Goal: Contribute content: Contribute content

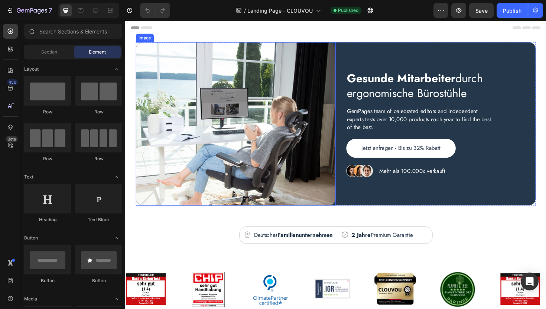
click at [153, 65] on img at bounding box center [242, 129] width 212 height 173
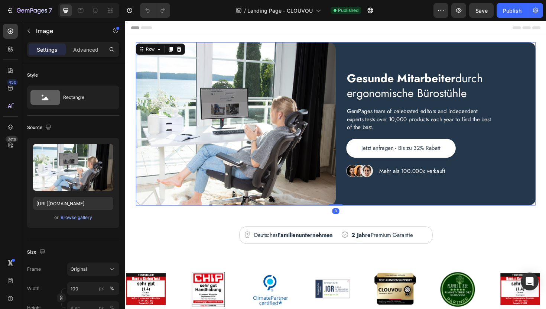
click at [353, 55] on div "Gesunde Mitarbeiter durch ergonomische Bürostühle Heading GemPages team of cele…" at bounding box center [454, 129] width 212 height 173
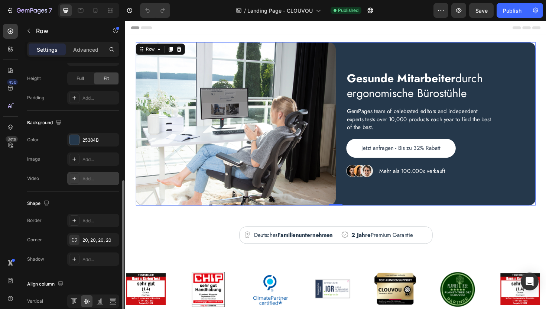
scroll to position [239, 0]
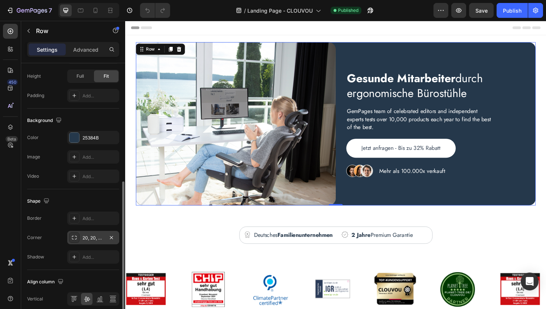
click at [96, 238] on div "20, 20, 20, 20" at bounding box center [93, 237] width 22 height 7
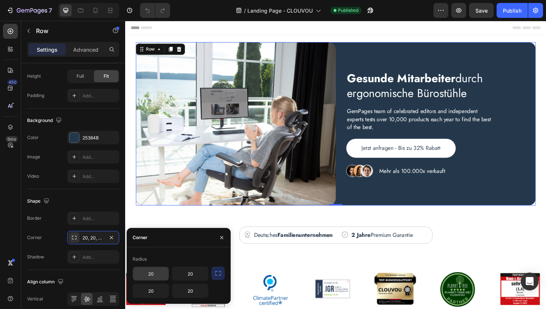
click at [153, 273] on input "20" at bounding box center [151, 273] width 36 height 13
type input "22"
click at [152, 290] on input "20" at bounding box center [151, 290] width 36 height 13
type input "22"
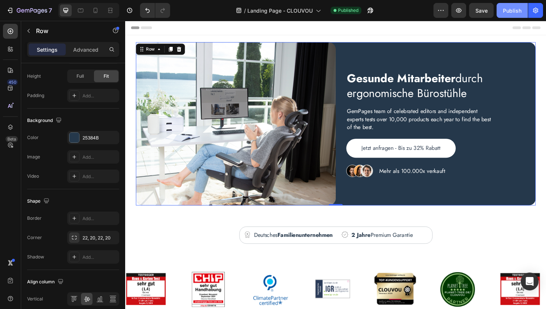
click at [510, 12] on div "Publish" at bounding box center [512, 11] width 19 height 8
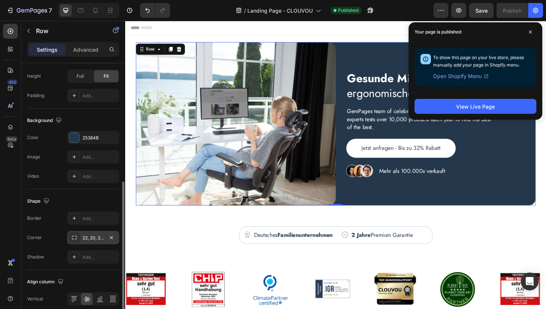
click at [96, 241] on div "22, 20, 22, 20" at bounding box center [93, 237] width 22 height 7
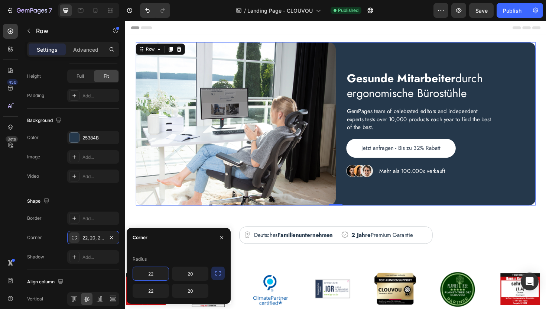
click at [158, 274] on input "22" at bounding box center [151, 273] width 36 height 13
type input "25"
click at [155, 292] on input "22" at bounding box center [151, 290] width 36 height 13
type input "25"
click at [514, 9] on div "Publish" at bounding box center [512, 11] width 19 height 8
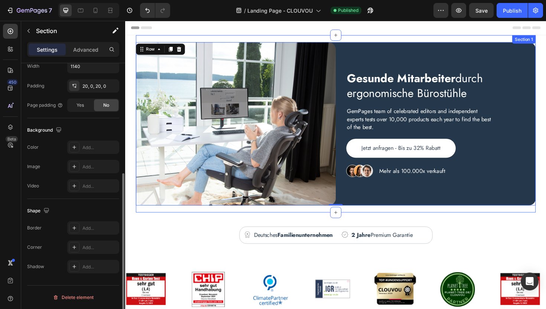
click at [282, 221] on div "Gesunde Mitarbeiter durch ergonomische Bürostühle Heading GemPages team of cele…" at bounding box center [347, 130] width 423 height 188
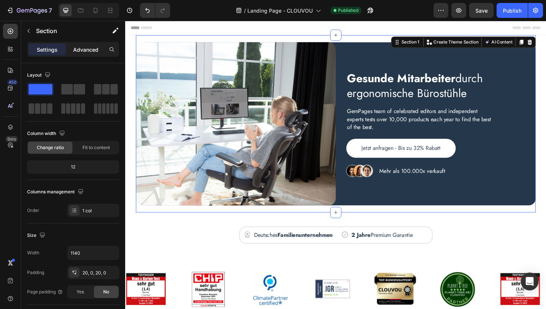
click at [90, 51] on p "Advanced" at bounding box center [85, 50] width 25 height 8
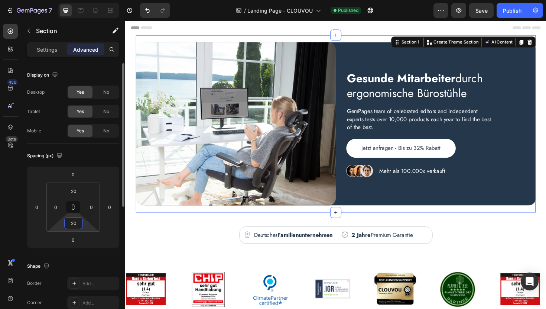
click at [75, 222] on input "20" at bounding box center [73, 222] width 15 height 11
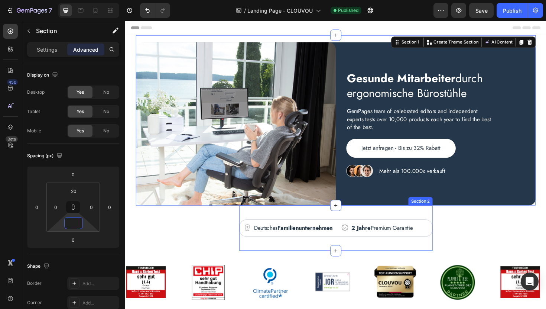
click at [272, 222] on div "Image Mehr als 100.000x verkauft Text block Row Icon Deutsches Familienunterneh…" at bounding box center [348, 240] width 205 height 48
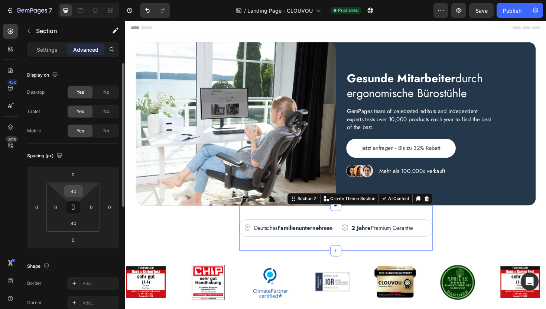
click at [78, 190] on input "40" at bounding box center [73, 190] width 15 height 11
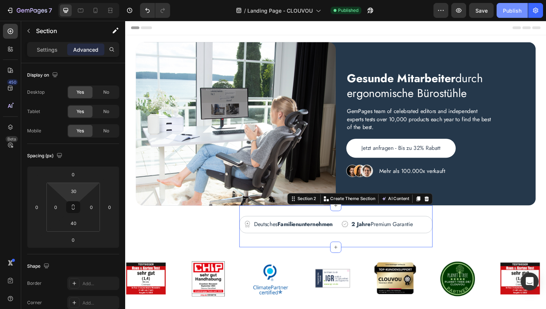
click at [517, 10] on div "Publish" at bounding box center [512, 11] width 19 height 8
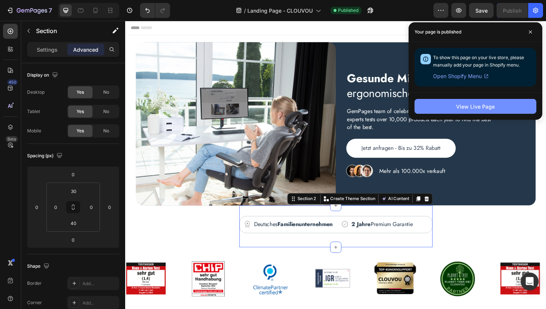
click at [438, 109] on button "View Live Page" at bounding box center [476, 106] width 122 height 15
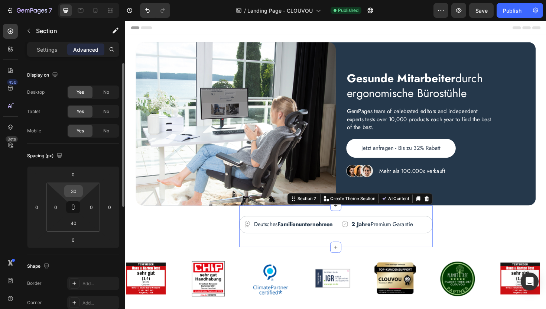
click at [78, 189] on input "30" at bounding box center [73, 190] width 15 height 11
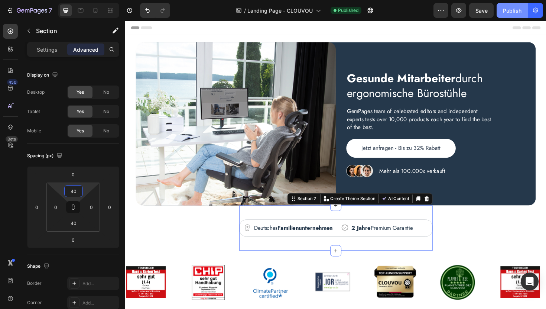
type input "40"
click at [513, 12] on div "Publish" at bounding box center [512, 11] width 19 height 8
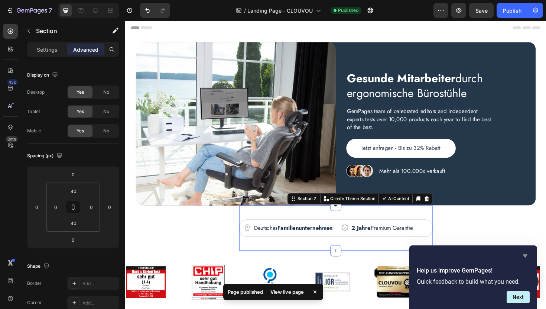
click at [527, 256] on icon "Hide survey" at bounding box center [525, 255] width 9 height 9
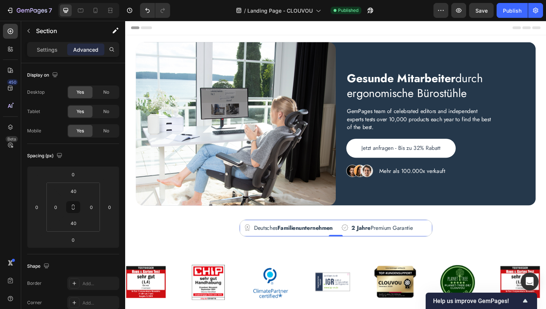
click at [277, 233] on div "Icon Deutsches Familienunternehmen Text block Row Icon 2 Jahre Premium Garantie…" at bounding box center [348, 240] width 205 height 18
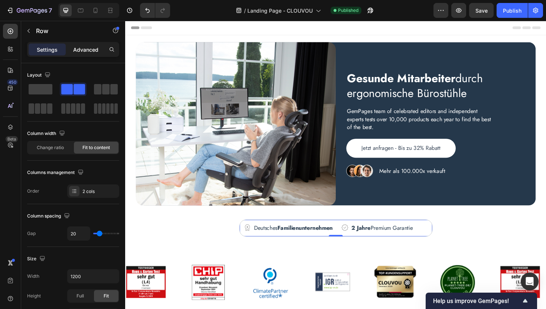
click at [82, 53] on div "Advanced" at bounding box center [85, 49] width 37 height 12
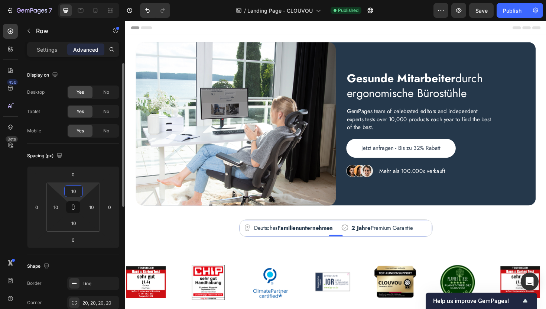
click at [74, 192] on input "10" at bounding box center [73, 190] width 15 height 11
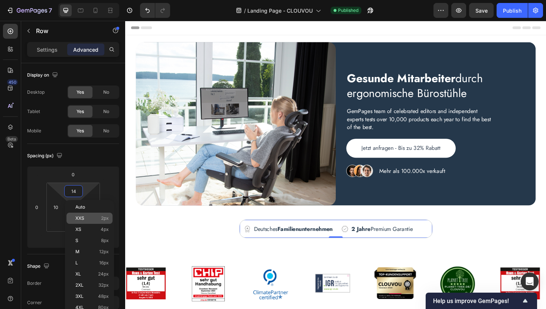
type input "15"
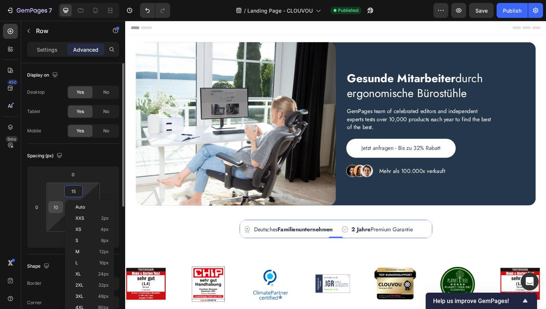
click at [57, 207] on input "10" at bounding box center [55, 206] width 11 height 11
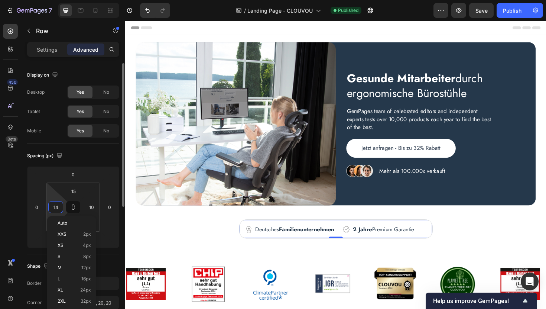
type input "15"
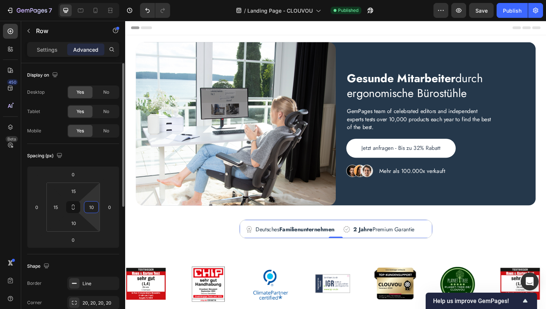
click at [92, 208] on input "10" at bounding box center [91, 206] width 11 height 11
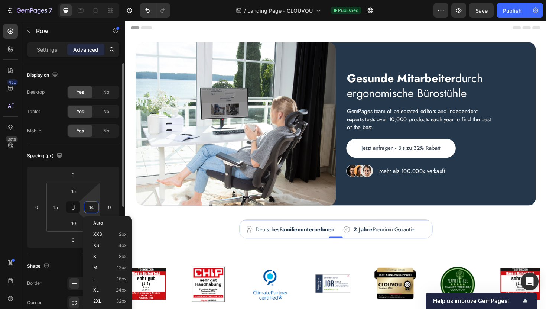
type input "15"
click at [75, 224] on input "10" at bounding box center [73, 222] width 15 height 11
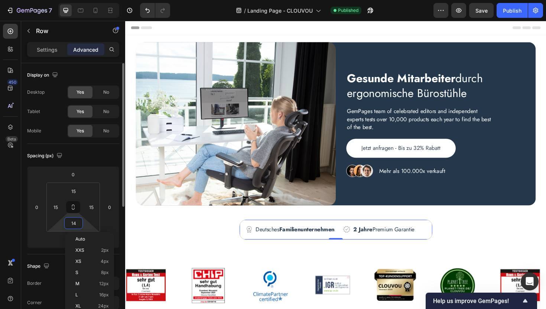
type input "15"
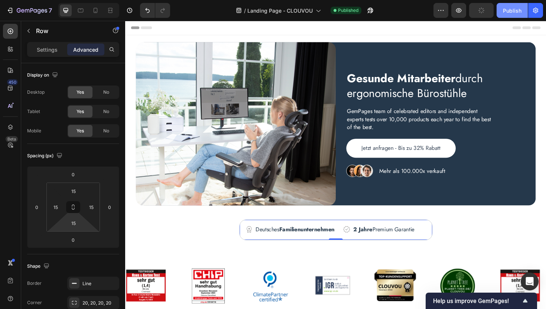
click at [512, 12] on div "Publish" at bounding box center [512, 11] width 19 height 8
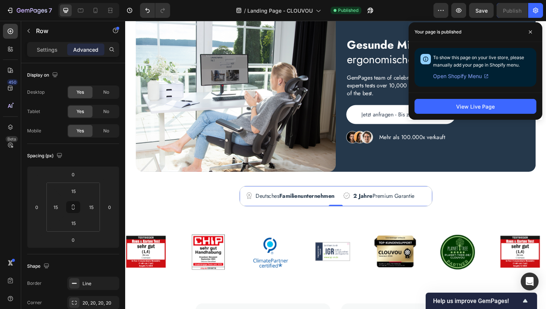
scroll to position [42, 0]
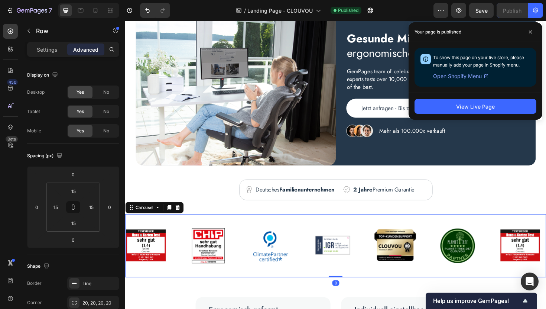
click at [176, 255] on div "Image Image Image Image Image Image Image Image Image Image Image Image" at bounding box center [348, 258] width 446 height 37
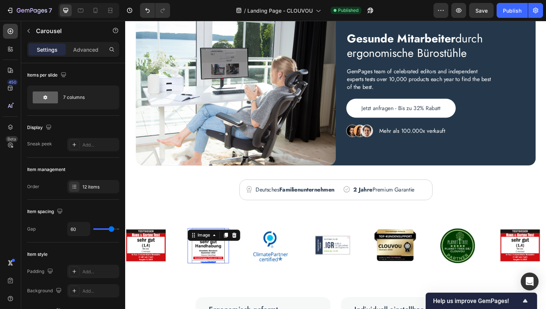
click at [233, 274] on img at bounding box center [213, 258] width 44 height 37
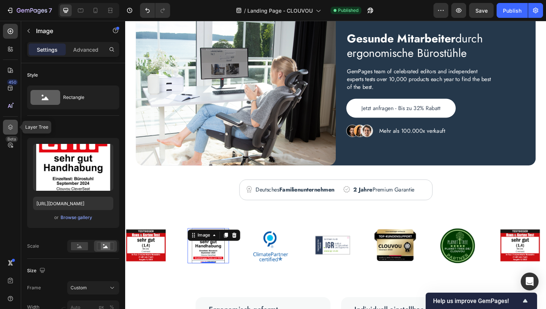
click at [8, 124] on icon at bounding box center [10, 126] width 7 height 7
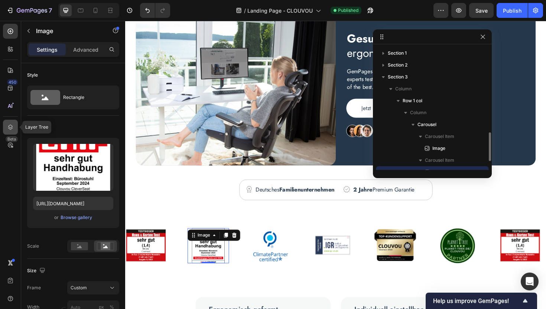
scroll to position [69, 0]
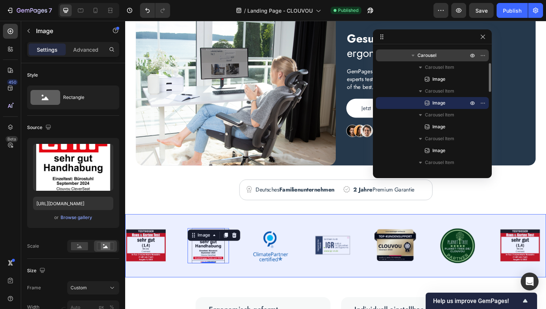
click at [425, 57] on span "Carousel" at bounding box center [426, 55] width 19 height 7
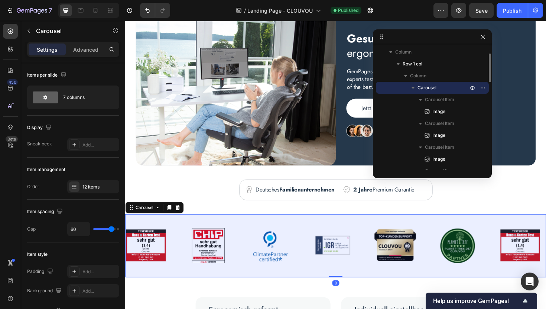
scroll to position [35, 0]
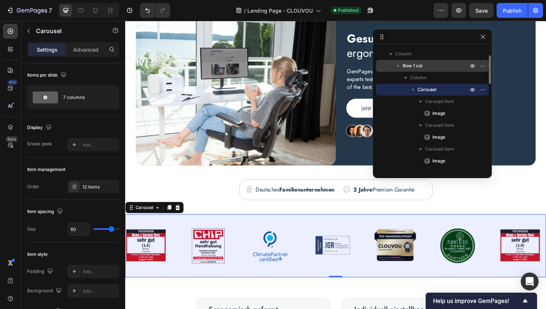
click at [421, 65] on span "Row 1 col" at bounding box center [413, 65] width 20 height 7
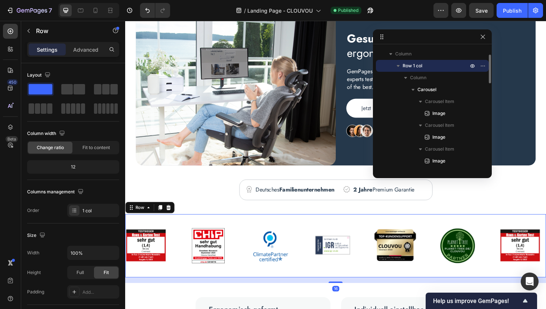
scroll to position [9, 0]
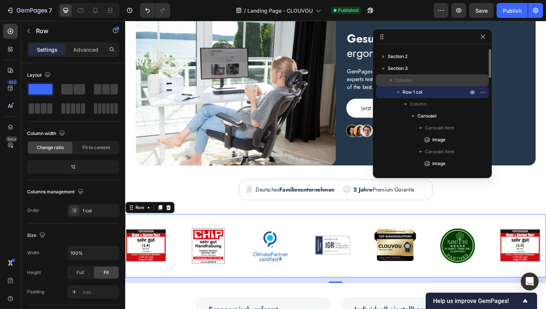
click at [412, 82] on p "Column" at bounding box center [432, 80] width 74 height 7
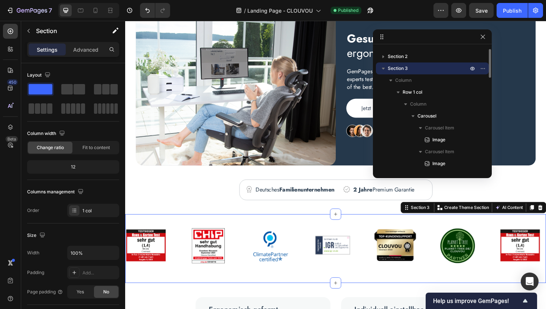
click at [409, 69] on p "Section 3" at bounding box center [429, 68] width 82 height 7
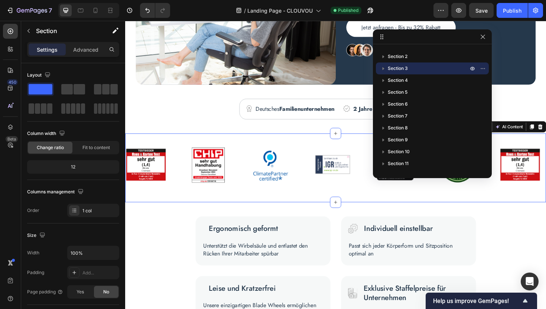
scroll to position [134, 0]
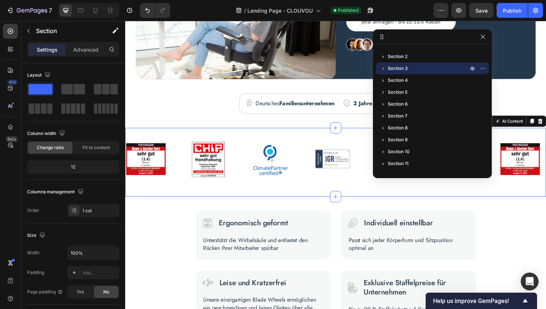
click at [297, 202] on div "Image Image Image Image Image Image Image Image Image Image Image Image Carouse…" at bounding box center [348, 170] width 446 height 73
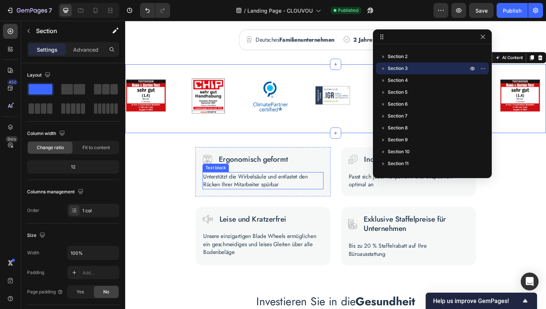
scroll to position [184, 0]
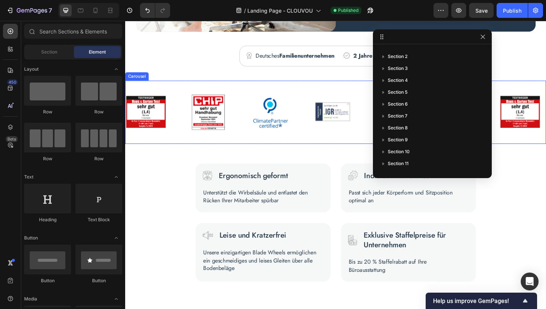
click at [291, 139] on div "Image Image Image Image Image Image Image Image Image Image Image Image Carousel" at bounding box center [348, 117] width 446 height 67
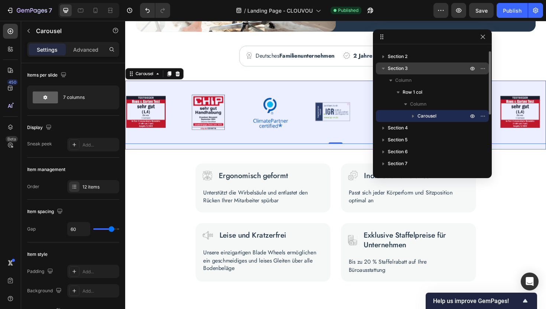
click at [407, 68] on span "Section 3" at bounding box center [398, 68] width 20 height 7
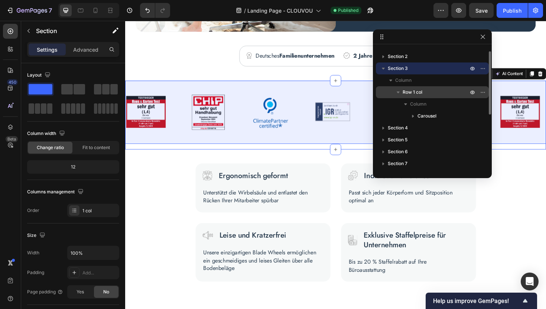
click at [409, 90] on span "Row 1 col" at bounding box center [413, 91] width 20 height 7
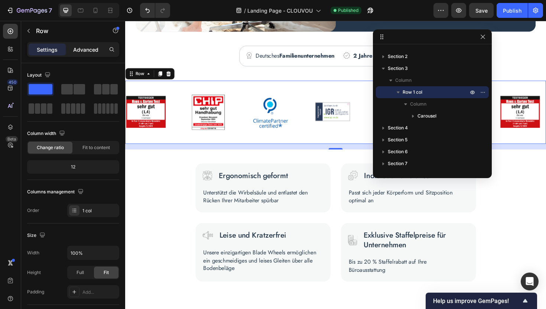
click at [85, 53] on div "Advanced" at bounding box center [85, 49] width 37 height 12
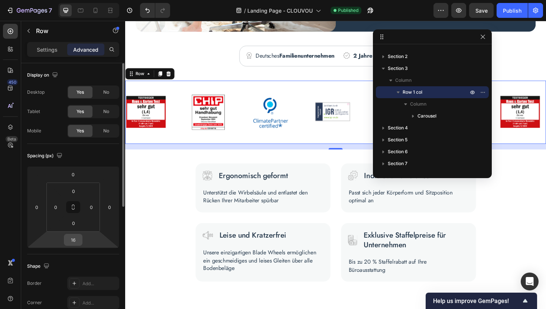
click at [81, 238] on div "16" at bounding box center [73, 240] width 19 height 12
click at [77, 239] on input "16" at bounding box center [73, 239] width 15 height 11
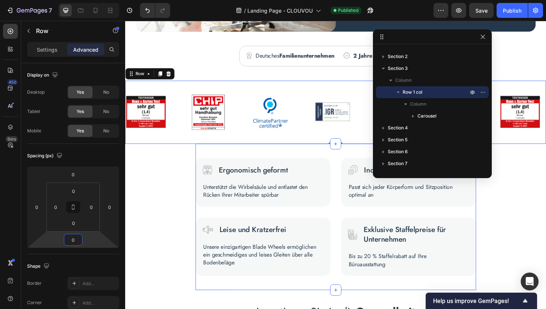
click at [316, 160] on div "Image Ergonomisch geformt Text Block Row Unterstützt die Wirbelsäule und entlas…" at bounding box center [347, 228] width 297 height 155
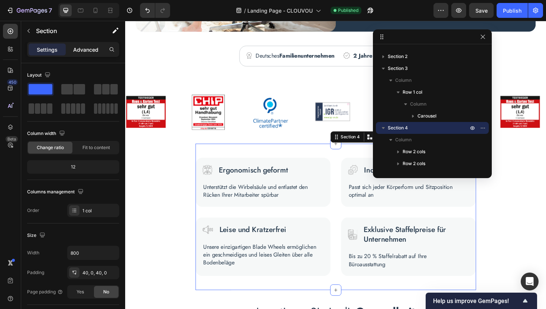
click at [89, 52] on p "Advanced" at bounding box center [85, 50] width 25 height 8
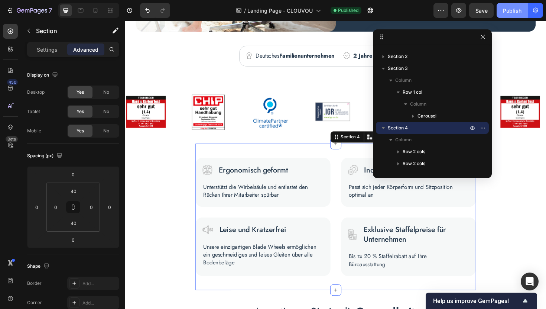
click at [509, 12] on div "Publish" at bounding box center [512, 11] width 19 height 8
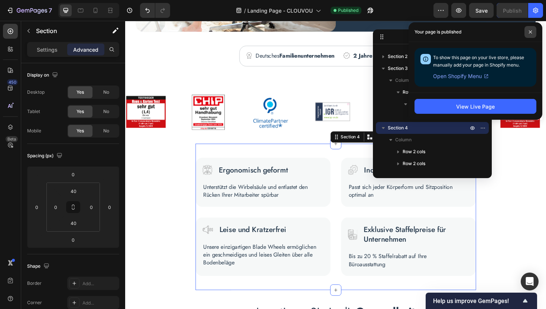
click at [532, 33] on icon at bounding box center [531, 32] width 4 height 4
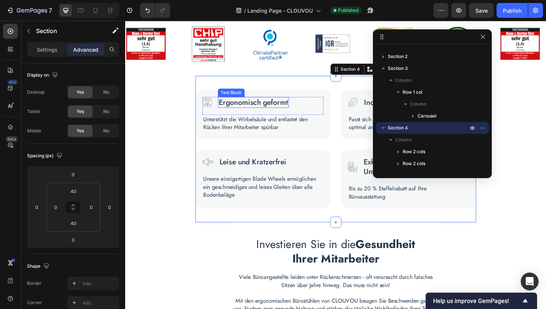
scroll to position [257, 0]
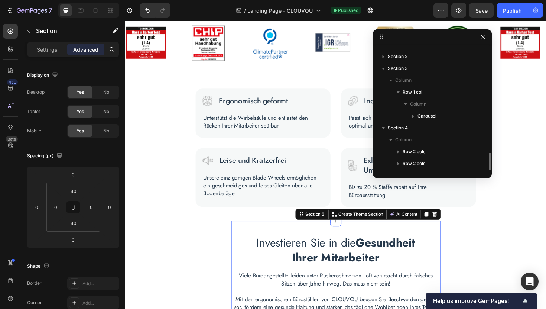
click at [264, 240] on div "Investieren Sie in die Gesundheit Ihrer Mitarbeiter Heading Viele Büroangestell…" at bounding box center [348, 297] width 222 height 128
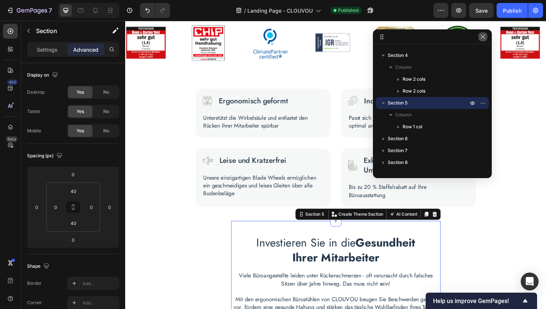
click at [484, 35] on icon "button" at bounding box center [483, 37] width 6 height 6
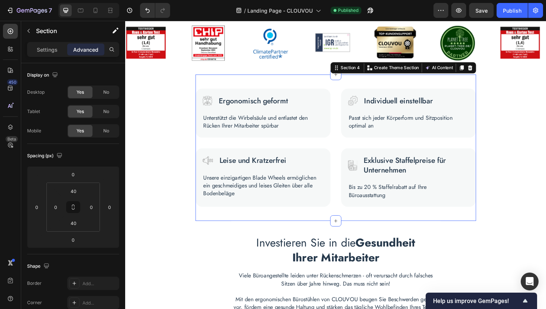
click at [271, 225] on div "Image Ergonomisch geformt Text Block Row Unterstützt die Wirbelsäule und entlas…" at bounding box center [347, 155] width 297 height 155
click at [77, 224] on input "40" at bounding box center [73, 222] width 15 height 11
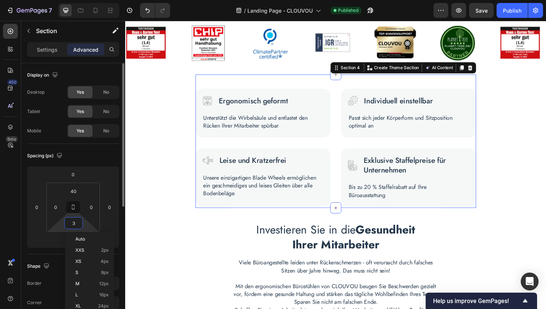
type input "30"
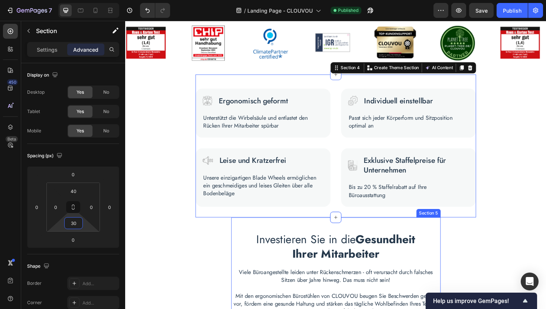
click at [258, 234] on div "Investieren Sie in die Gesundheit Ihrer Mitarbeiter Heading Viele Büroangestell…" at bounding box center [348, 293] width 222 height 128
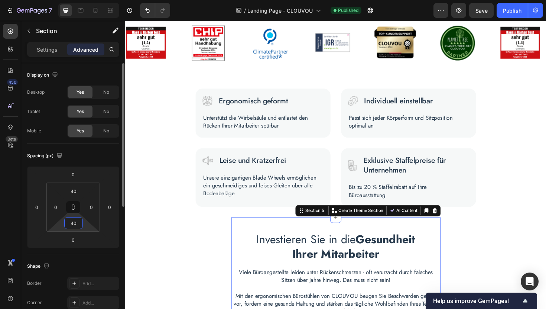
click at [80, 222] on input "40" at bounding box center [73, 222] width 15 height 11
type input "3"
type input "40"
click at [75, 189] on input "40" at bounding box center [73, 190] width 15 height 11
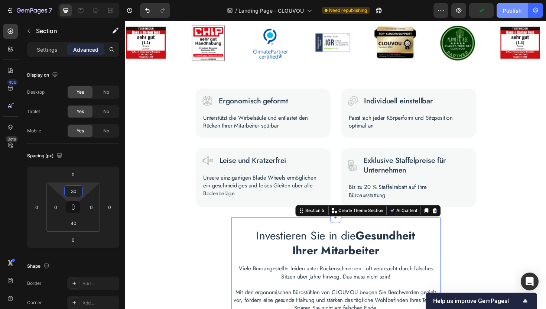
type input "30"
click at [517, 11] on div "Publish" at bounding box center [512, 11] width 19 height 8
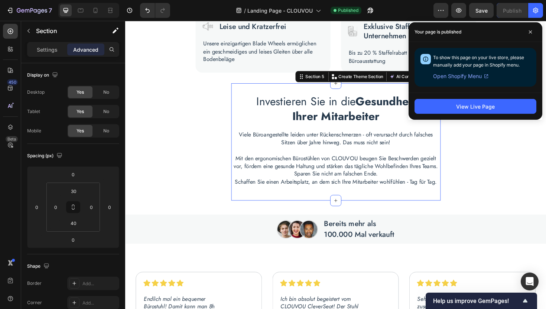
scroll to position [401, 0]
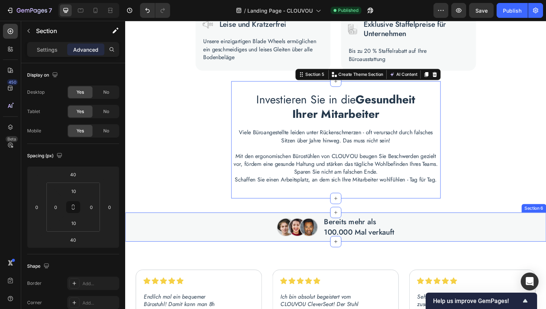
click at [203, 226] on div "Image Bereits mehr als 100.000 Mal verkauft Text block Row Section 6" at bounding box center [348, 239] width 446 height 31
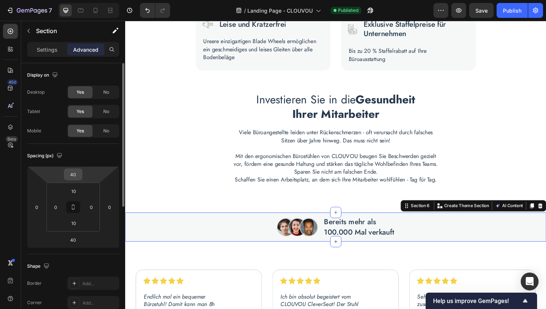
click at [79, 178] on input "40" at bounding box center [73, 174] width 15 height 11
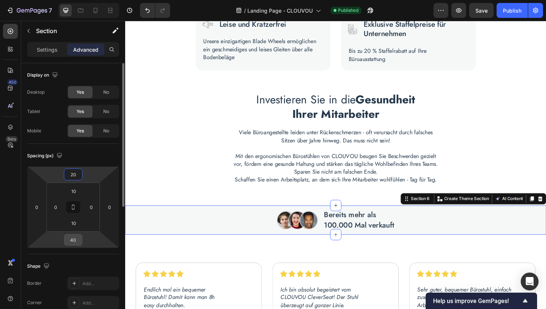
type input "20"
click at [76, 243] on input "40" at bounding box center [73, 239] width 15 height 11
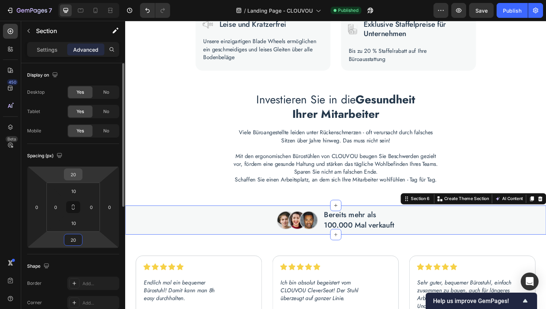
type input "20"
click at [78, 172] on input "20" at bounding box center [73, 174] width 15 height 11
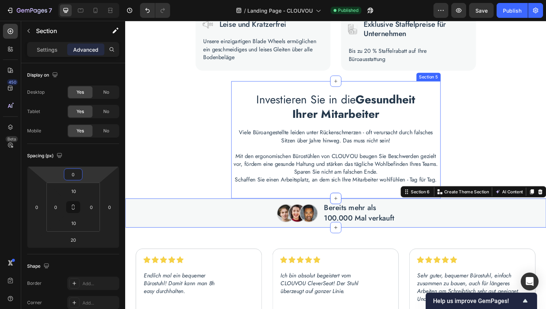
click at [240, 199] on div "Investieren Sie in die Gesundheit Ihrer Mitarbeiter Heading Viele Büroangestell…" at bounding box center [348, 147] width 222 height 124
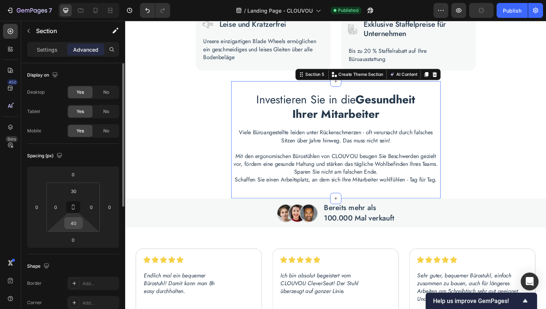
click at [78, 224] on input "40" at bounding box center [73, 222] width 15 height 11
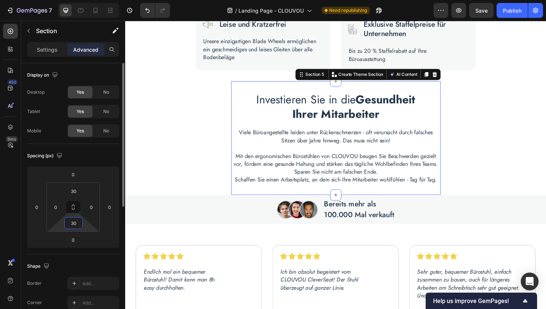
type input "30"
click at [181, 206] on div "Image Bereits mehr als 100.000 Mal verkauft Text block Row Section 6" at bounding box center [348, 220] width 446 height 31
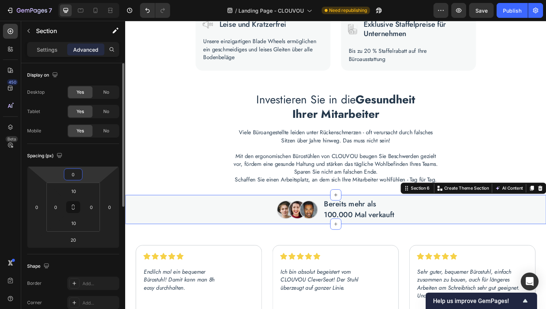
click at [75, 178] on input "0" at bounding box center [73, 174] width 15 height 11
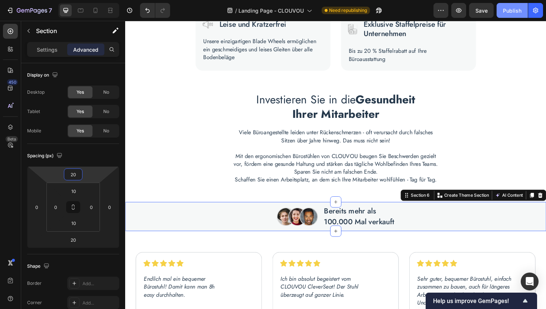
type input "20"
click at [510, 13] on div "Publish" at bounding box center [512, 11] width 19 height 8
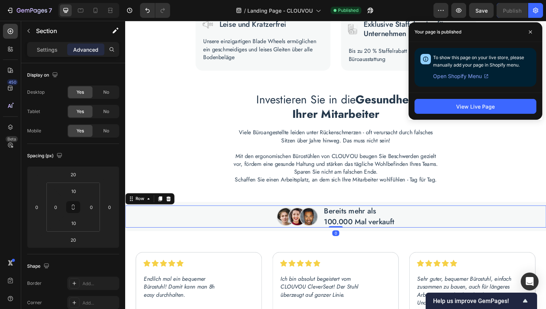
click at [328, 218] on div "Image Bereits mehr als 100.000 Mal verkauft Text block Row 0" at bounding box center [348, 227] width 446 height 23
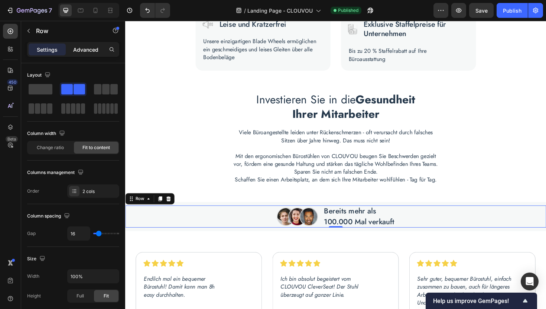
click at [79, 51] on p "Advanced" at bounding box center [85, 50] width 25 height 8
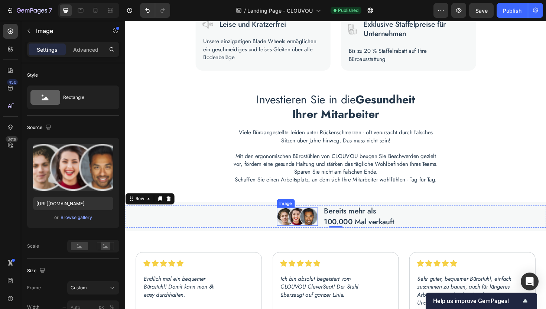
click at [322, 222] on img at bounding box center [307, 227] width 43 height 19
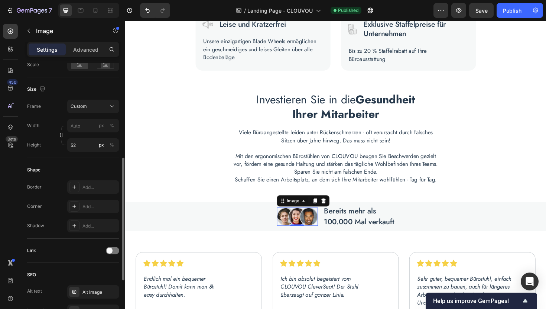
scroll to position [198, 0]
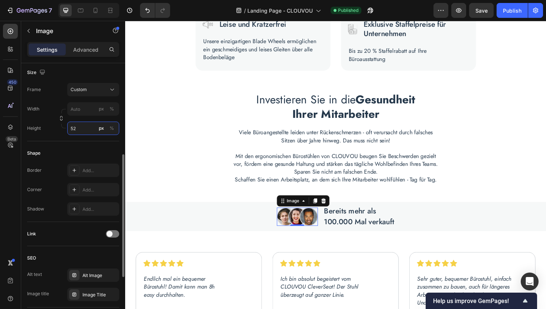
click at [86, 128] on input "52" at bounding box center [93, 127] width 52 height 13
click at [57, 134] on div "Style Rectangle Source Upload Image [URL][DOMAIN_NAME] or Browse gallery Scale …" at bounding box center [73, 129] width 92 height 529
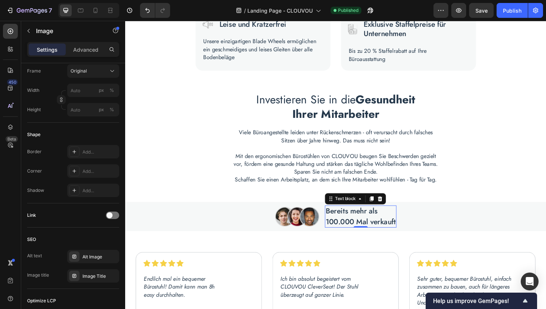
click at [349, 219] on p "Bereits mehr als 100.000 Mal verkauft" at bounding box center [374, 228] width 74 height 22
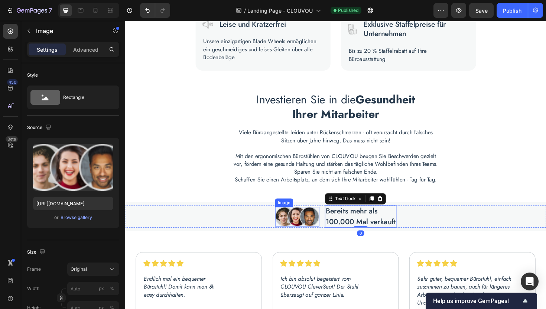
click at [325, 224] on img at bounding box center [307, 228] width 47 height 21
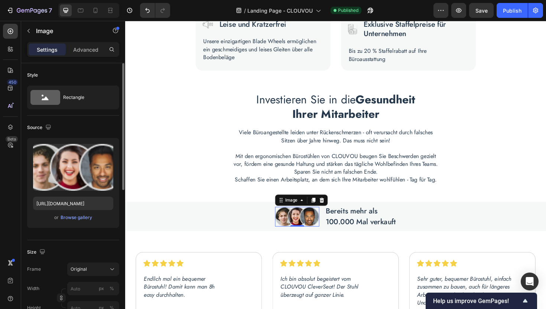
scroll to position [25, 0]
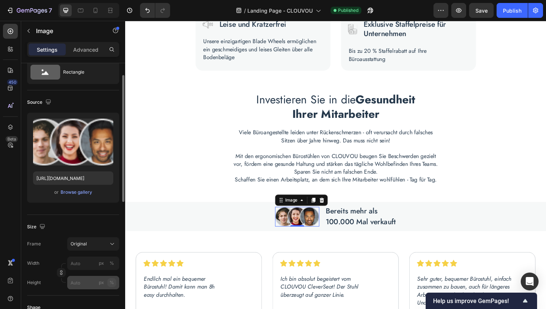
click at [113, 283] on div "%" at bounding box center [112, 282] width 4 height 7
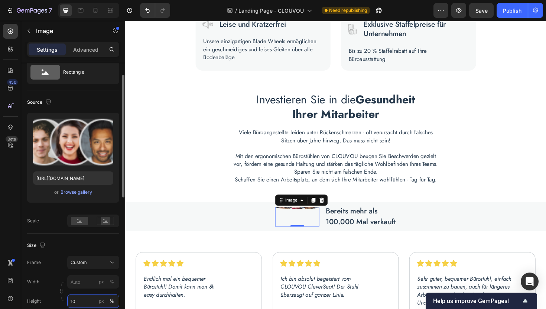
type input "100"
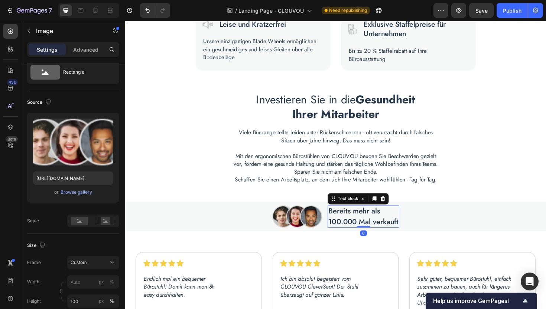
click at [346, 224] on p "Bereits mehr als 100.000 Mal verkauft" at bounding box center [377, 228] width 74 height 22
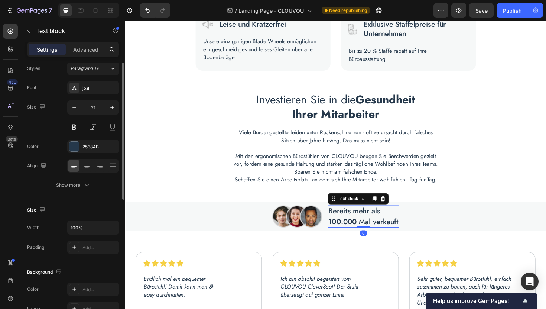
scroll to position [0, 0]
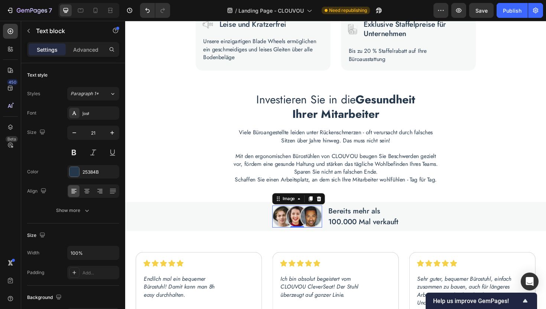
click at [329, 225] on img at bounding box center [307, 227] width 52 height 23
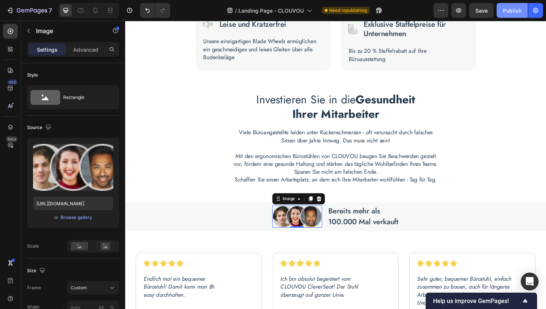
click at [510, 11] on div "Publish" at bounding box center [512, 11] width 19 height 8
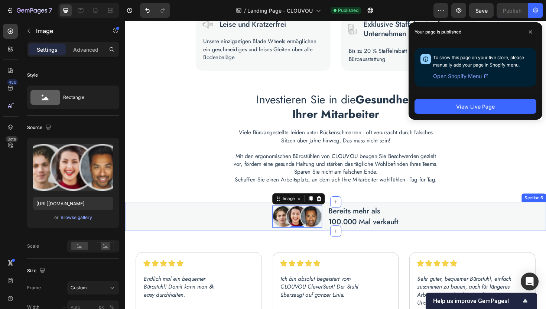
click at [253, 213] on div "Image 0 Bereits mehr als 100.000 Mal verkauft Text block Row Section 6" at bounding box center [348, 227] width 446 height 31
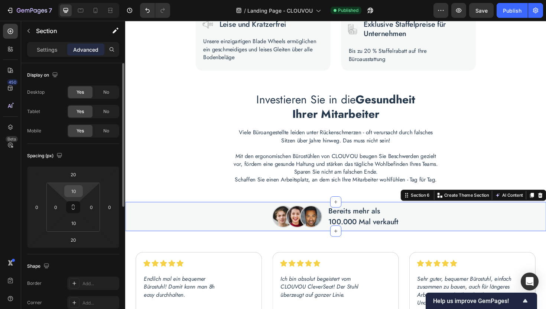
click at [76, 190] on input "10" at bounding box center [73, 190] width 15 height 11
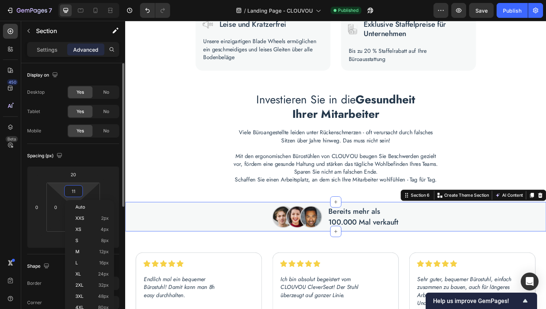
type input "12"
click at [62, 0] on html "7 Version history / Landing Page - CLOUVOU Published Preview Save Publish 450 B…" at bounding box center [273, 0] width 546 height 0
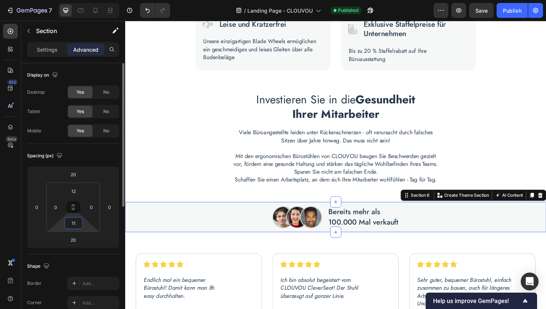
type input "12"
click at [517, 7] on div "Publish" at bounding box center [512, 11] width 19 height 8
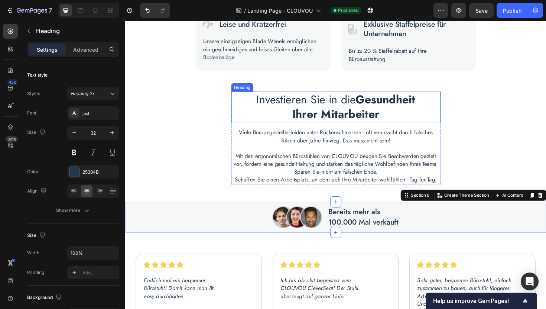
click at [326, 120] on strong "Gesundheit Ihrer Mitarbeiter" at bounding box center [367, 111] width 130 height 33
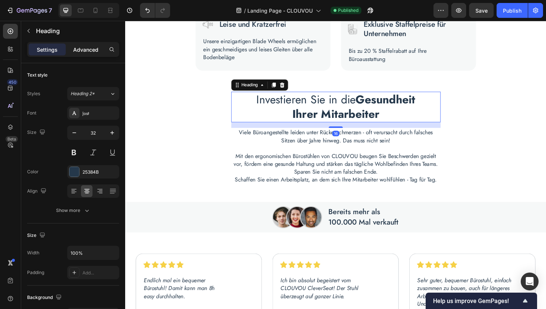
click at [88, 52] on p "Advanced" at bounding box center [85, 50] width 25 height 8
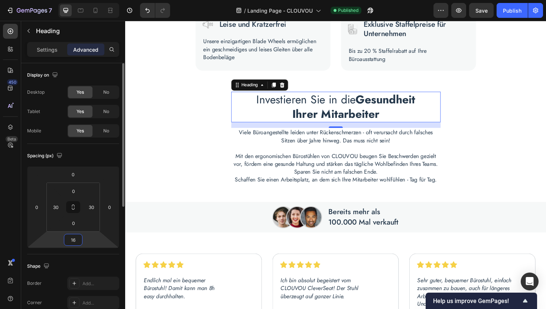
click at [77, 240] on input "16" at bounding box center [73, 239] width 15 height 11
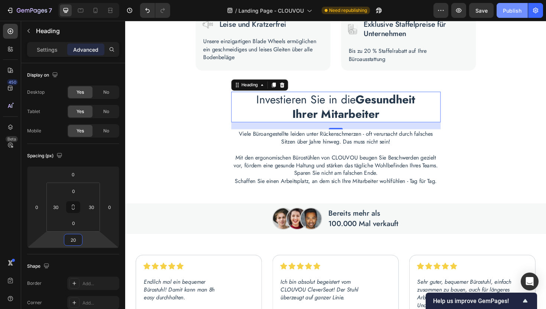
click at [513, 13] on div "Publish" at bounding box center [512, 11] width 19 height 8
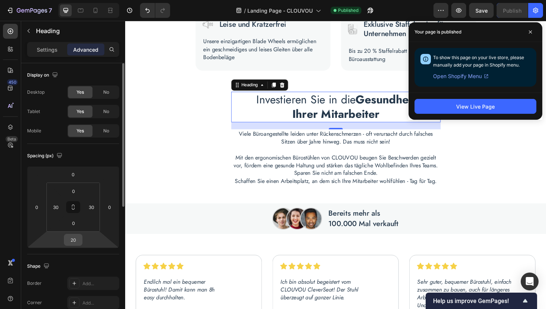
click at [74, 239] on input "20" at bounding box center [73, 239] width 15 height 11
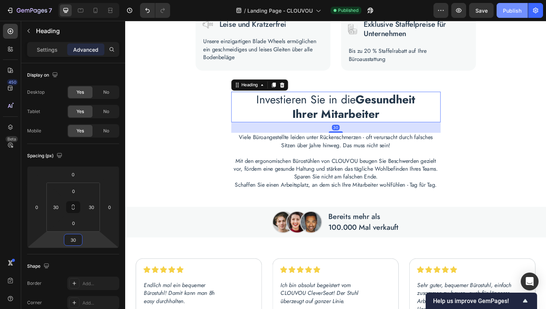
click at [507, 13] on div "Publish" at bounding box center [512, 11] width 19 height 8
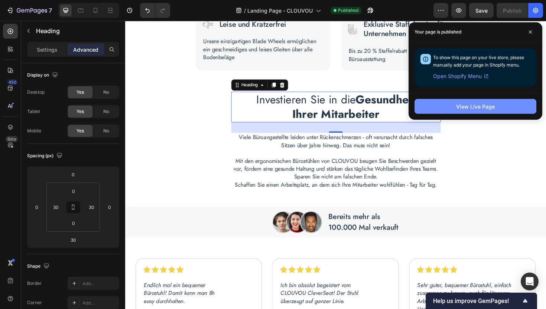
click at [438, 110] on button "View Live Page" at bounding box center [476, 106] width 122 height 15
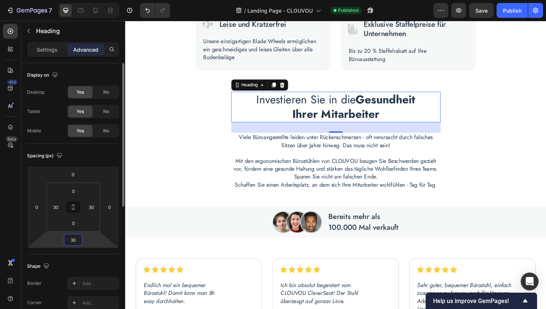
click at [72, 241] on input "30" at bounding box center [73, 239] width 15 height 11
click at [78, 241] on input "30" at bounding box center [73, 239] width 15 height 11
click at [74, 240] on input "30" at bounding box center [73, 239] width 15 height 11
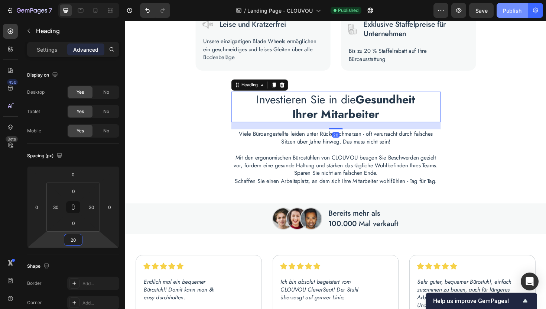
type input "20"
click at [517, 7] on div "Publish" at bounding box center [512, 11] width 19 height 8
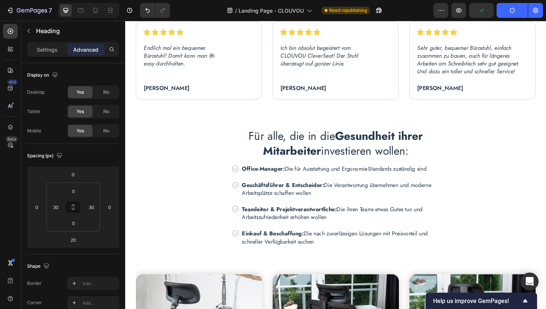
scroll to position [655, 0]
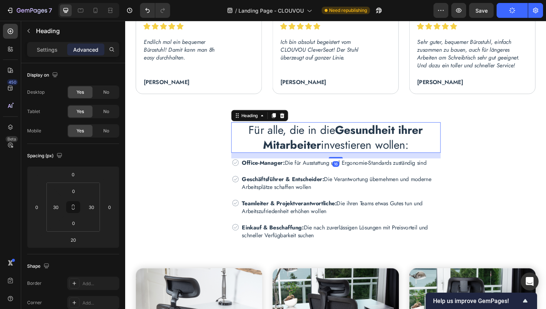
click at [288, 149] on strong "Gesundheit ihrer Mitarbeiter" at bounding box center [356, 144] width 170 height 33
click at [75, 240] on input "16" at bounding box center [73, 239] width 15 height 11
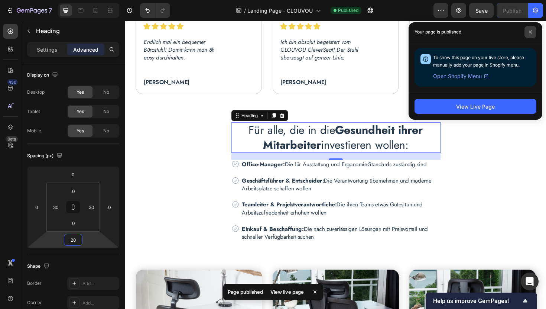
click at [532, 32] on span at bounding box center [530, 32] width 12 height 12
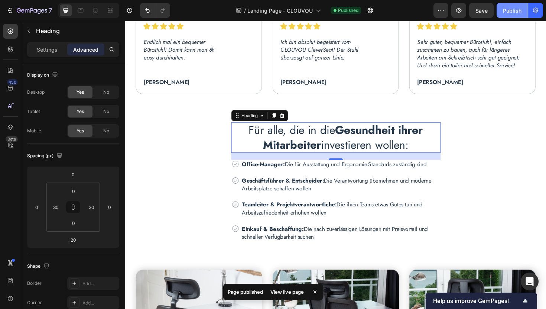
click at [514, 10] on div "Publish" at bounding box center [512, 11] width 19 height 8
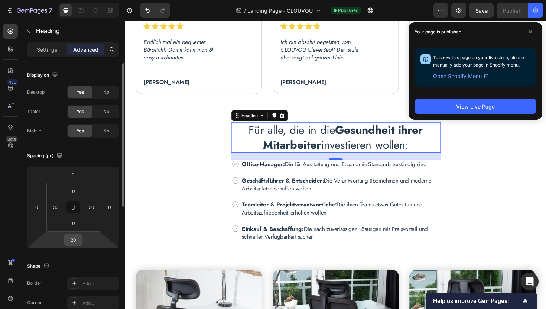
click at [76, 240] on input "20" at bounding box center [73, 239] width 15 height 11
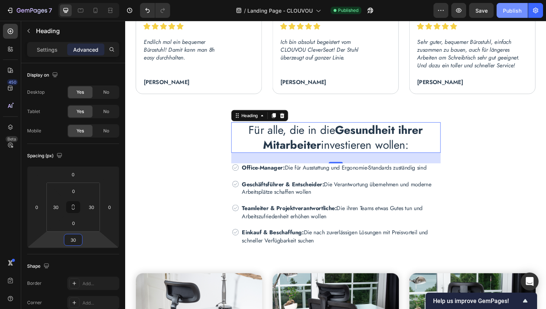
type input "30"
click at [512, 10] on div "Publish" at bounding box center [512, 11] width 19 height 8
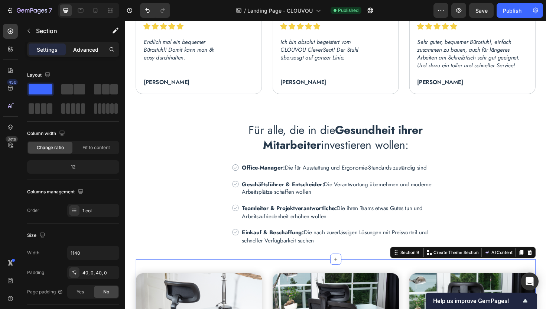
click at [81, 48] on p "Advanced" at bounding box center [85, 50] width 25 height 8
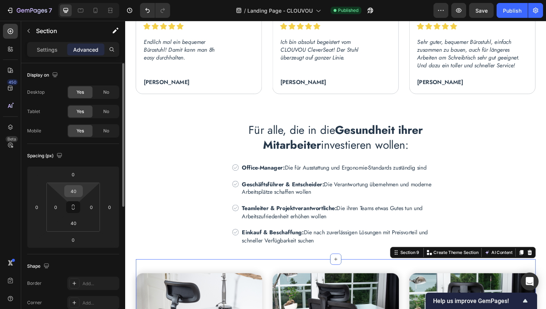
click at [77, 190] on input "40" at bounding box center [73, 190] width 15 height 11
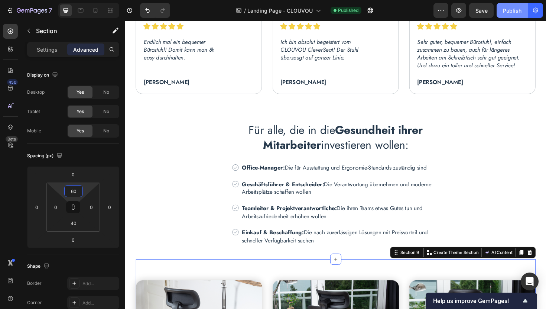
type input "60"
click at [511, 10] on div "Publish" at bounding box center [512, 11] width 19 height 8
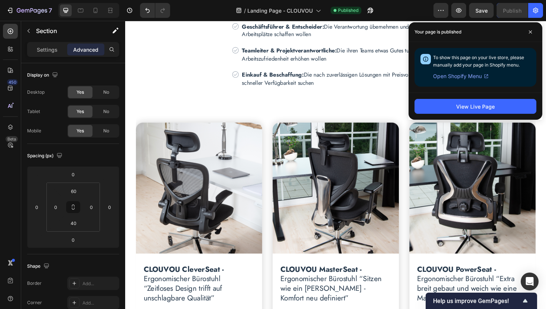
scroll to position [833, 0]
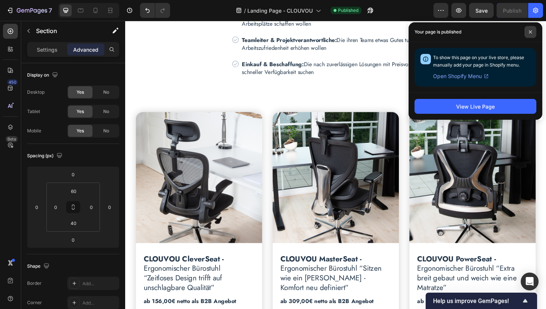
click at [532, 33] on icon at bounding box center [531, 32] width 4 height 4
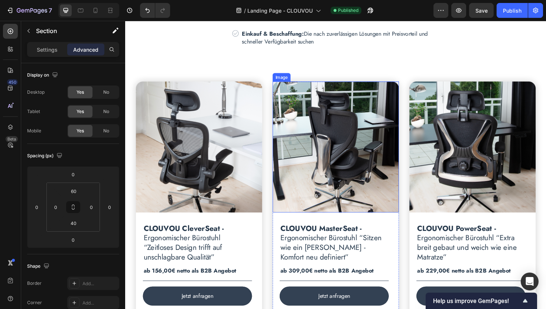
scroll to position [867, 0]
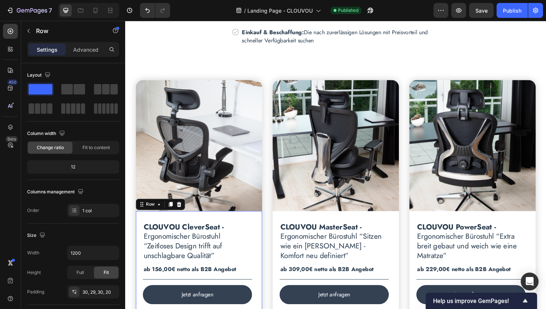
click at [266, 222] on div "CLOUVOU CleverSeat - Ergonomischer Bürostuhl “Zeitloses Design trifft auf unsch…" at bounding box center [203, 287] width 134 height 130
click at [9, 126] on icon at bounding box center [10, 126] width 7 height 7
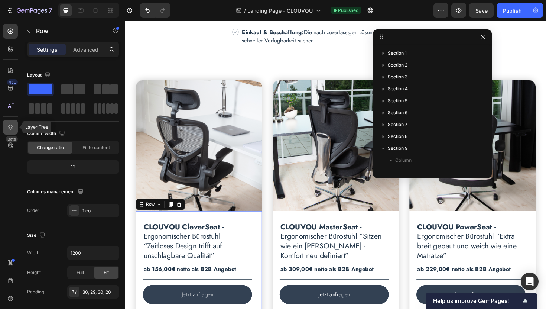
scroll to position [129, 0]
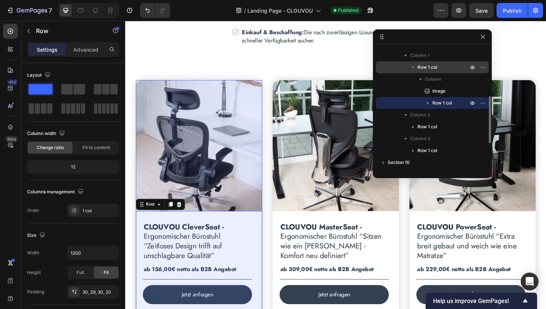
click at [423, 67] on span "Row 1 col" at bounding box center [427, 67] width 20 height 7
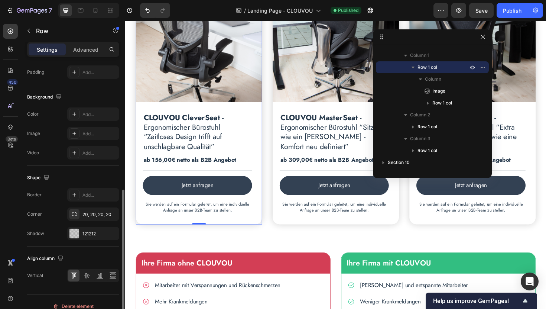
scroll to position [228, 0]
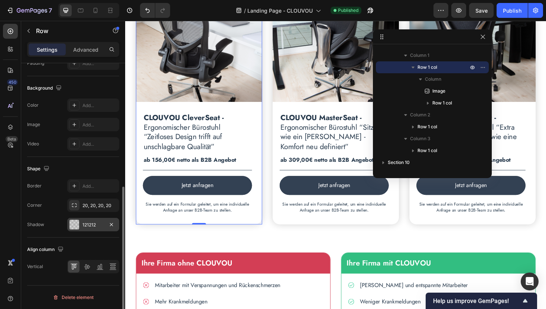
click at [90, 225] on div "121212" at bounding box center [93, 224] width 22 height 7
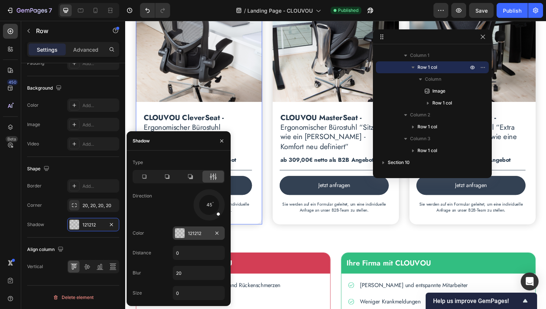
click at [195, 233] on div "121212" at bounding box center [199, 233] width 22 height 7
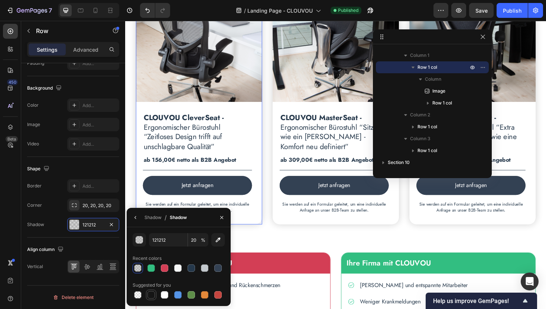
click at [151, 297] on div at bounding box center [150, 294] width 7 height 7
type input "151515"
type input "100"
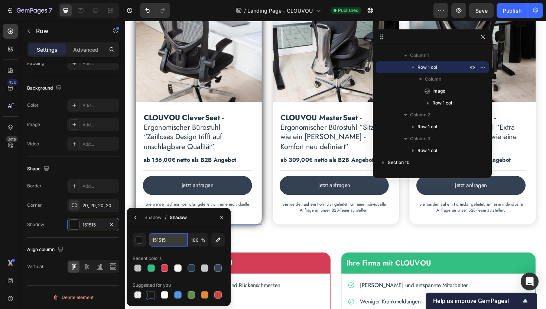
drag, startPoint x: 169, startPoint y: 242, endPoint x: 176, endPoint y: 241, distance: 6.4
click at [176, 241] on input "151515" at bounding box center [168, 239] width 39 height 13
click at [168, 241] on input "151515" at bounding box center [168, 239] width 39 height 13
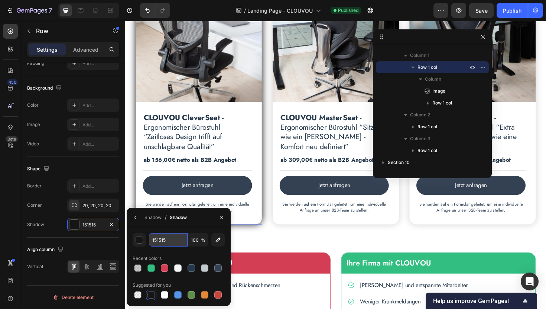
click at [162, 241] on input "151515" at bounding box center [168, 239] width 39 height 13
drag, startPoint x: 171, startPoint y: 241, endPoint x: 145, endPoint y: 240, distance: 26.4
click at [144, 240] on div "151515 100 %" at bounding box center [179, 239] width 92 height 13
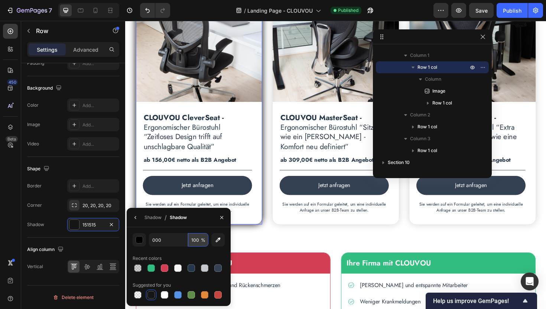
type input "000000"
click at [199, 241] on input "100" at bounding box center [198, 239] width 20 height 13
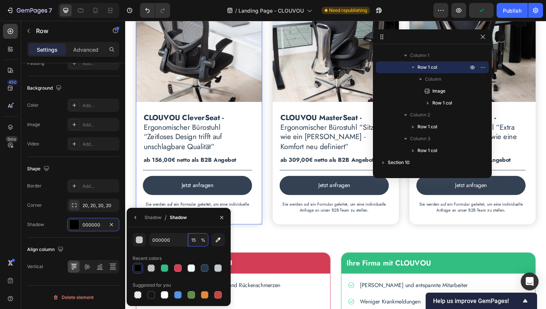
type input "15"
click at [153, 250] on div "000000 15 % Recent colors Suggested for you" at bounding box center [179, 266] width 92 height 67
click at [137, 219] on icon "button" at bounding box center [136, 217] width 6 height 6
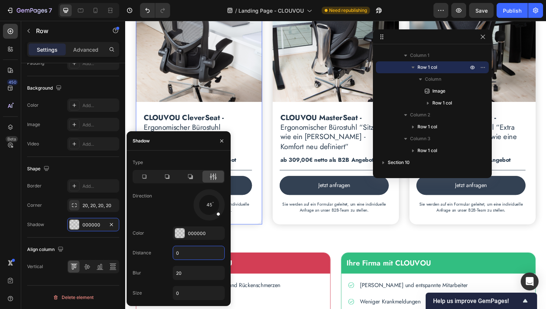
click at [191, 256] on input "0" at bounding box center [198, 252] width 51 height 13
click at [158, 257] on div "Distance 0" at bounding box center [179, 253] width 92 height 14
click at [114, 227] on button "button" at bounding box center [111, 224] width 9 height 9
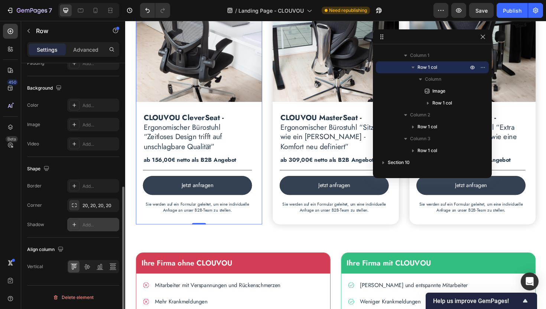
click at [98, 223] on div "Add..." at bounding box center [99, 224] width 35 height 7
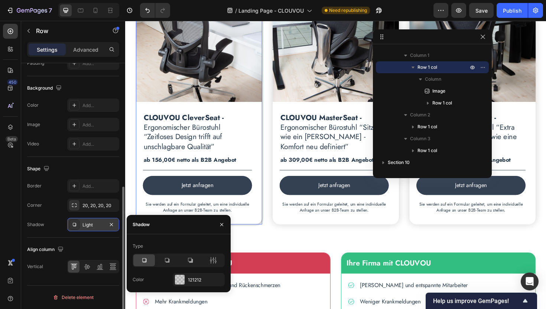
click at [98, 223] on div "Light" at bounding box center [93, 224] width 22 height 7
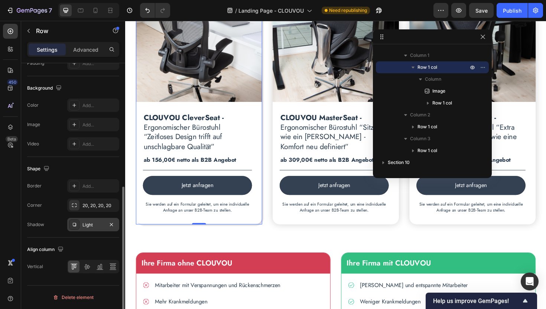
click at [98, 223] on div "Light" at bounding box center [93, 224] width 22 height 7
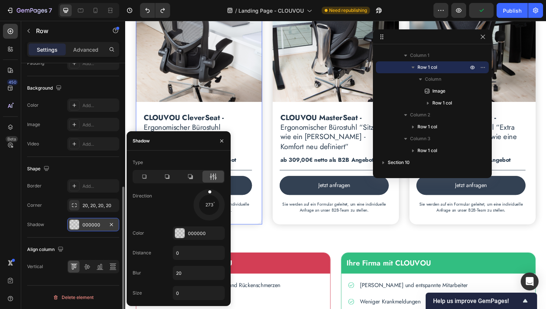
drag, startPoint x: 218, startPoint y: 214, endPoint x: 208, endPoint y: 195, distance: 21.1
click at [208, 195] on div at bounding box center [209, 196] width 5 height 17
click at [213, 179] on icon at bounding box center [213, 176] width 2 height 7
click at [144, 179] on icon at bounding box center [143, 176] width 7 height 7
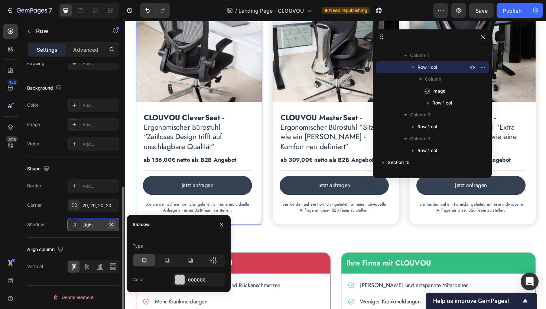
click at [109, 225] on icon "button" at bounding box center [111, 224] width 6 height 6
type input "121212"
type input "20"
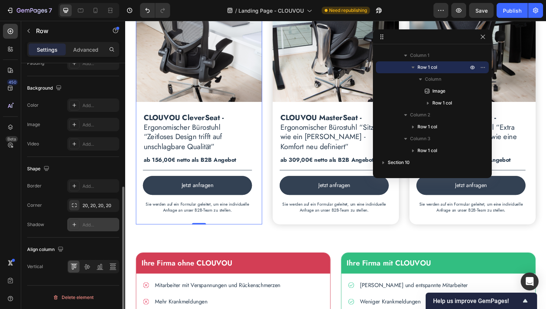
click at [94, 225] on div "Add..." at bounding box center [99, 224] width 35 height 7
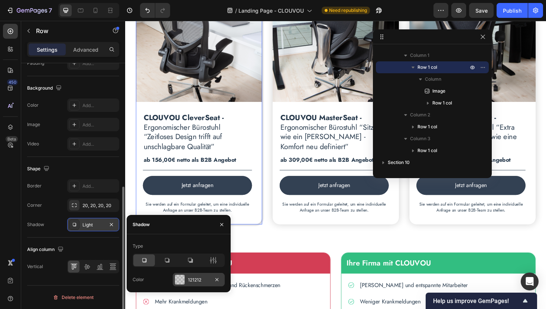
click at [198, 282] on div "121212" at bounding box center [199, 279] width 22 height 7
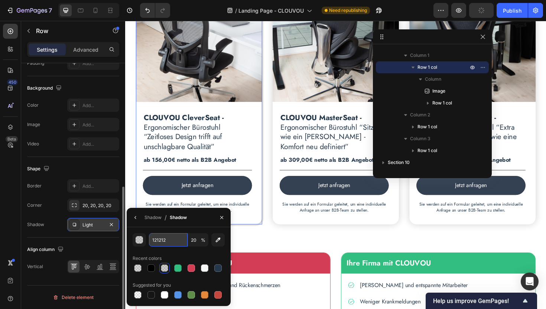
click at [171, 240] on input "121212" at bounding box center [168, 239] width 39 height 13
type input "000"
type input "100"
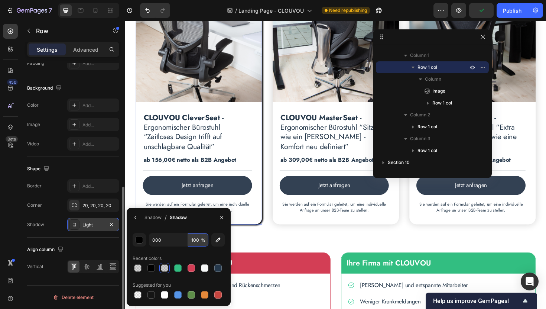
click at [199, 240] on input "100" at bounding box center [198, 239] width 20 height 13
type input "000000"
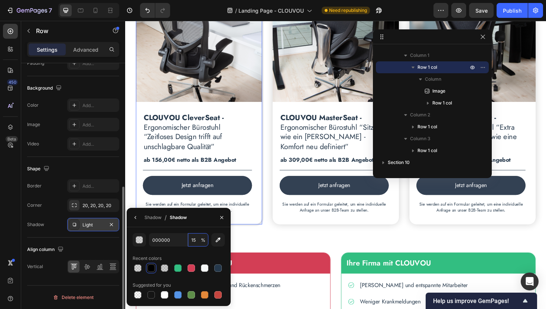
type input "15"
click at [196, 255] on div "Recent colors" at bounding box center [179, 258] width 92 height 12
click at [152, 218] on div "Shadow" at bounding box center [152, 217] width 17 height 7
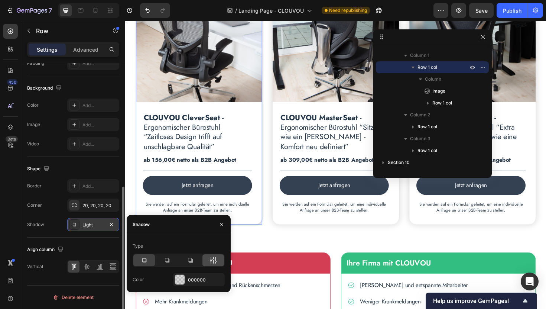
click at [217, 260] on div at bounding box center [213, 260] width 22 height 12
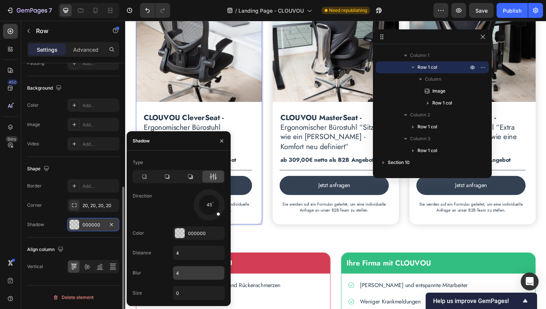
click at [192, 276] on input "4" at bounding box center [198, 272] width 51 height 13
type input "20"
click at [192, 251] on input "4" at bounding box center [198, 252] width 51 height 13
type input "0"
click at [166, 272] on div "Blur 20" at bounding box center [179, 273] width 92 height 14
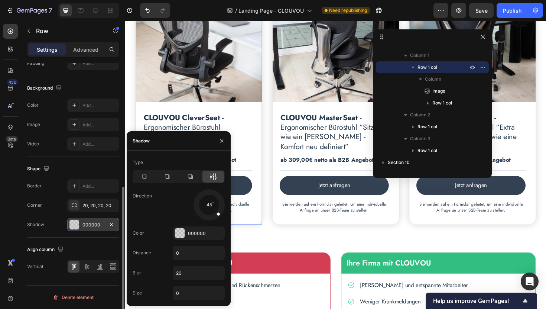
click at [153, 211] on div "Direction 45" at bounding box center [179, 204] width 92 height 31
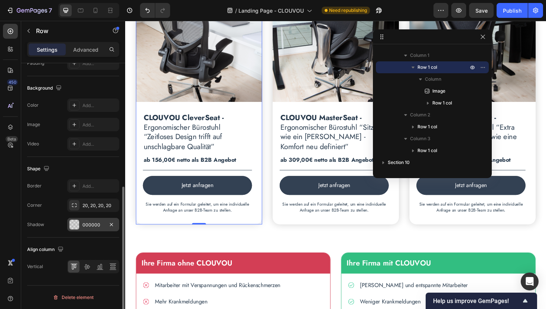
click at [484, 41] on div at bounding box center [432, 36] width 119 height 15
click at [483, 36] on icon "button" at bounding box center [483, 37] width 4 height 4
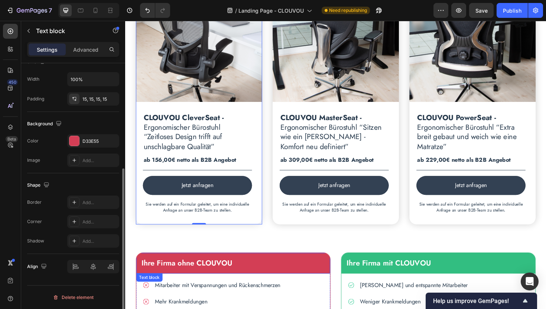
scroll to position [0, 0]
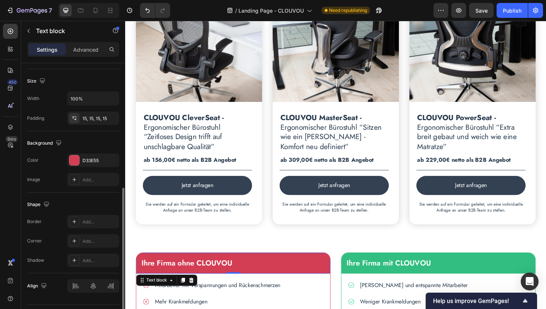
click at [326, 271] on div "Ihre Firma ohne CLOUVOU" at bounding box center [239, 277] width 205 height 22
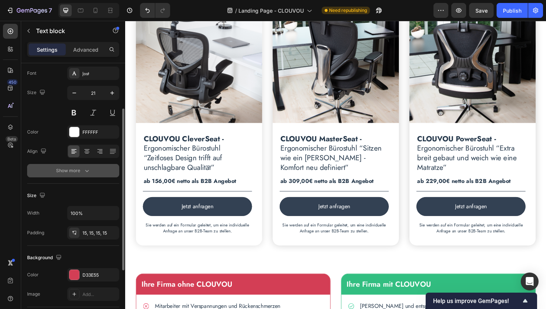
scroll to position [173, 0]
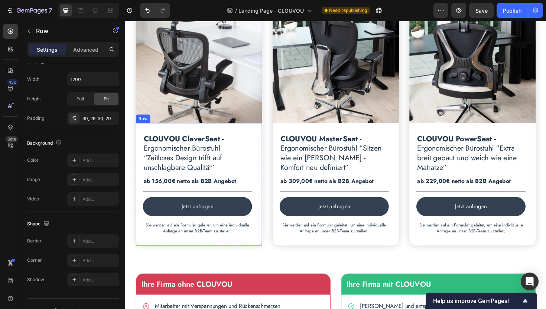
click at [265, 251] on div "CLOUVOU CleverSeat - Ergonomischer Bürostuhl “Zeitloses Design trifft auf unsch…" at bounding box center [203, 194] width 134 height 130
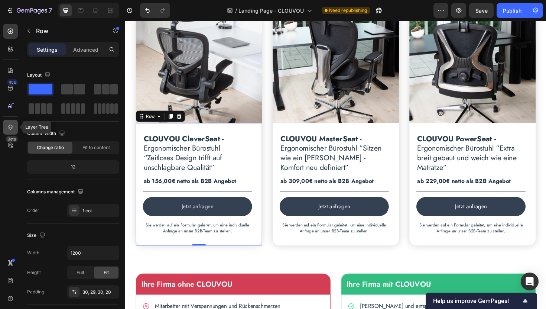
click at [12, 124] on icon at bounding box center [10, 126] width 7 height 7
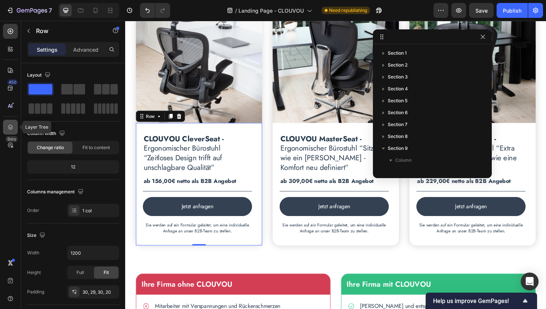
scroll to position [129, 0]
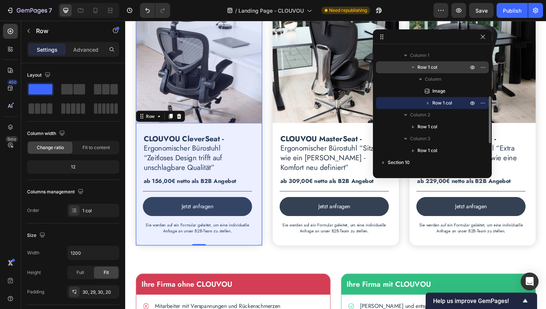
click at [436, 66] on span "Row 1 col" at bounding box center [427, 67] width 20 height 7
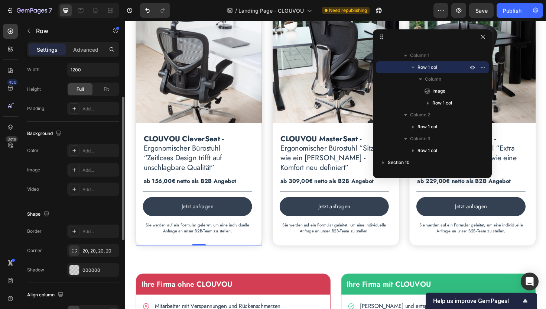
scroll to position [228, 0]
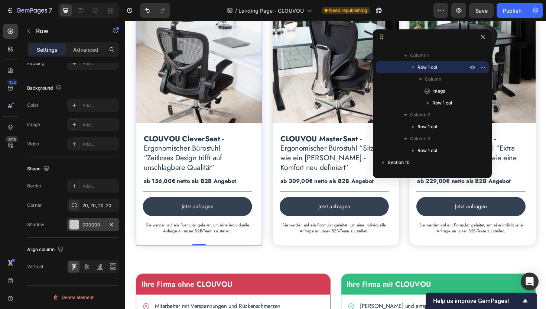
click at [101, 225] on div "000000" at bounding box center [93, 224] width 22 height 7
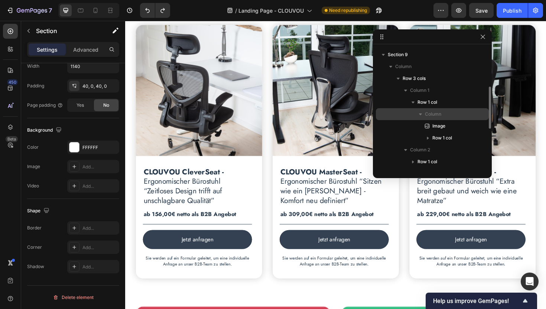
scroll to position [84, 0]
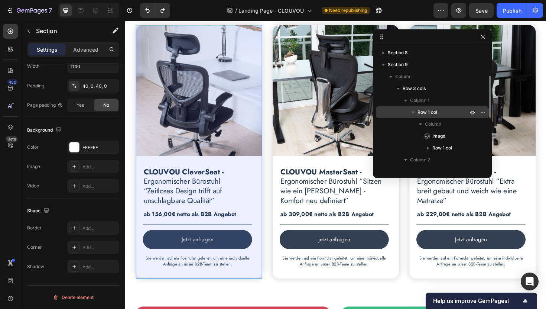
click at [426, 113] on span "Row 1 col" at bounding box center [427, 111] width 20 height 7
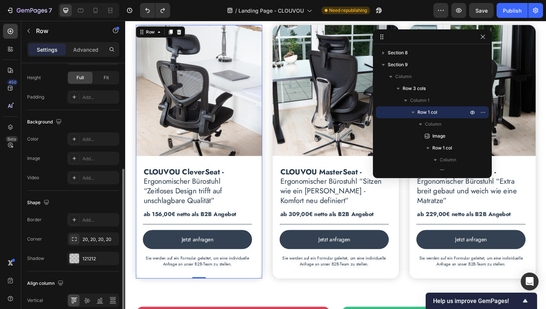
scroll to position [195, 0]
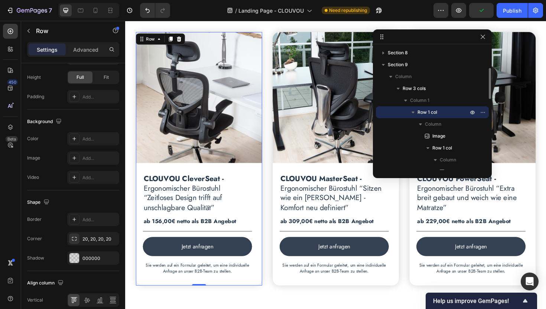
click at [413, 113] on icon "button" at bounding box center [413, 112] width 3 height 2
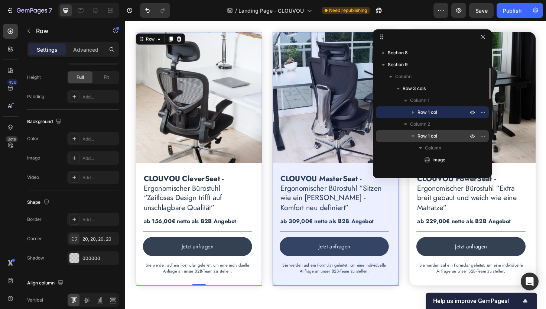
click at [422, 137] on span "Row 1 col" at bounding box center [427, 135] width 20 height 7
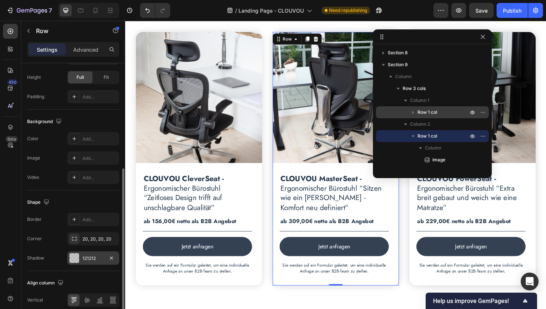
click at [103, 261] on div "121212" at bounding box center [93, 258] width 22 height 7
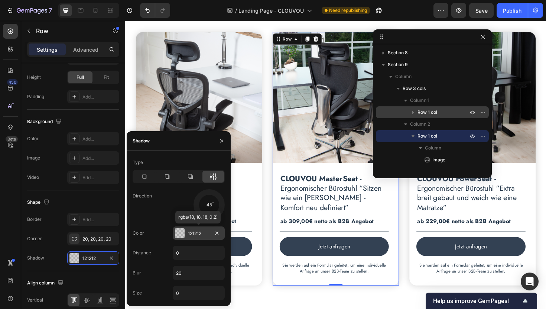
click at [203, 235] on div "121212" at bounding box center [199, 233] width 22 height 7
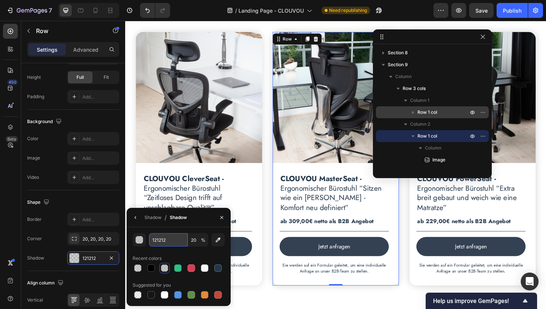
drag, startPoint x: 170, startPoint y: 239, endPoint x: 158, endPoint y: 238, distance: 11.9
click at [158, 238] on input "121212" at bounding box center [168, 239] width 39 height 13
drag, startPoint x: 170, startPoint y: 239, endPoint x: 149, endPoint y: 239, distance: 20.4
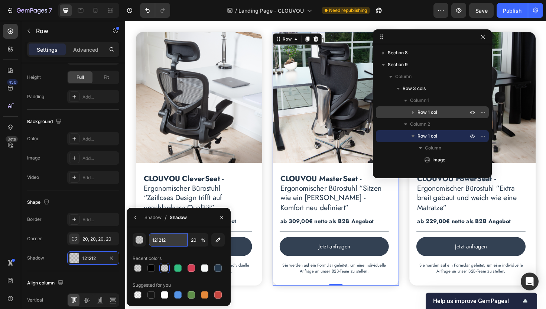
click at [149, 239] on input "121212" at bounding box center [168, 239] width 39 height 13
click at [90, 258] on div "121212" at bounding box center [93, 258] width 22 height 7
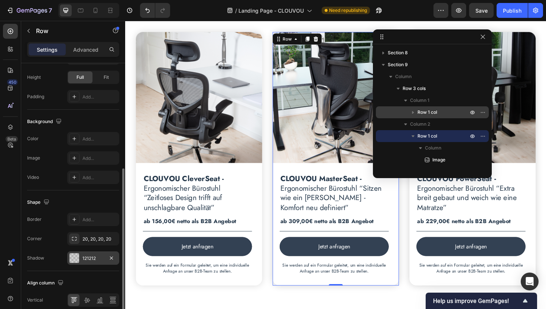
click at [90, 258] on div "121212" at bounding box center [93, 258] width 22 height 7
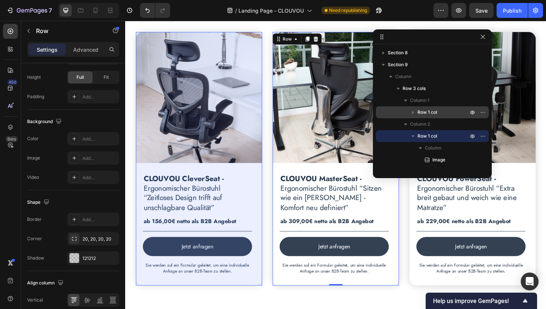
click at [430, 111] on span "Row 1 col" at bounding box center [427, 111] width 20 height 7
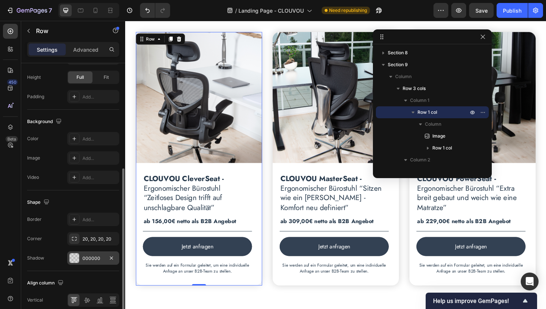
click at [90, 257] on div "000000" at bounding box center [93, 258] width 22 height 7
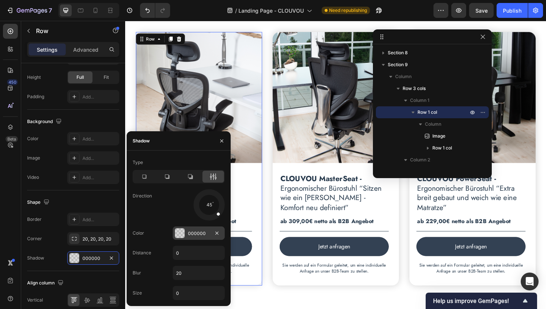
click at [194, 233] on div "000000" at bounding box center [199, 233] width 22 height 7
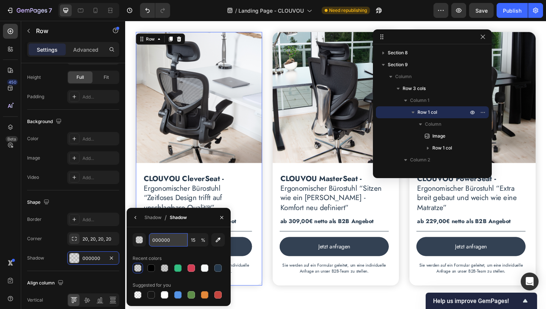
click at [176, 240] on input "000000" at bounding box center [168, 239] width 39 height 13
paste input "121212"
type input "121212"
click at [198, 241] on input "15" at bounding box center [198, 239] width 20 height 13
type input "20"
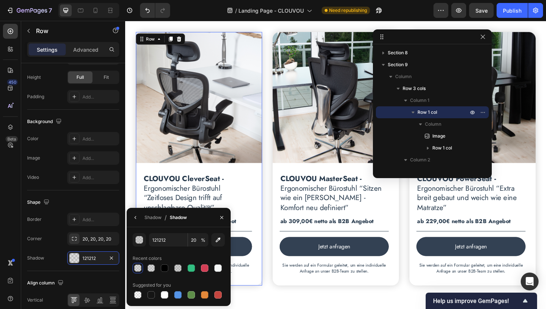
click at [174, 253] on div "Recent colors" at bounding box center [179, 258] width 92 height 12
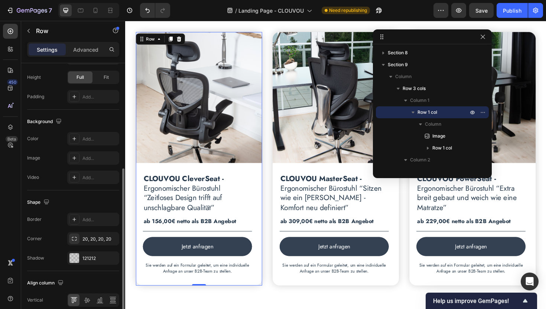
click at [58, 260] on div "Shadow 121212" at bounding box center [73, 257] width 92 height 13
click at [87, 261] on div "121212" at bounding box center [93, 258] width 22 height 7
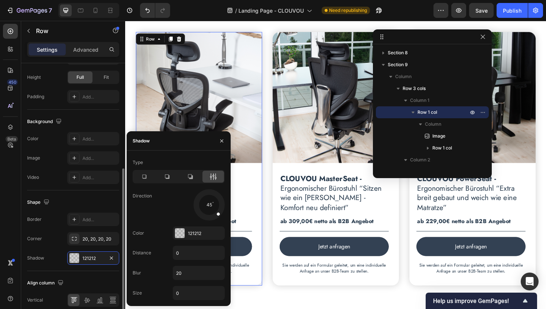
click at [57, 246] on div "Border Add... Corner 20, 20, 20, 20 Shadow 121212" at bounding box center [73, 238] width 92 height 52
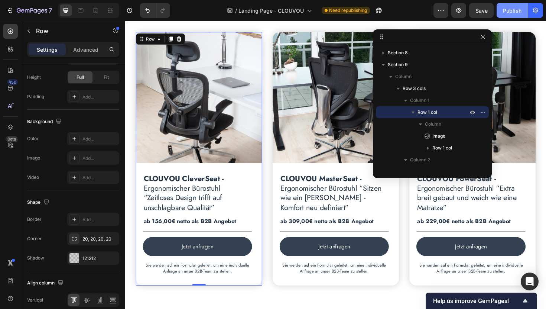
click at [510, 14] on div "Publish" at bounding box center [512, 11] width 19 height 8
